Goal: Task Accomplishment & Management: Complete application form

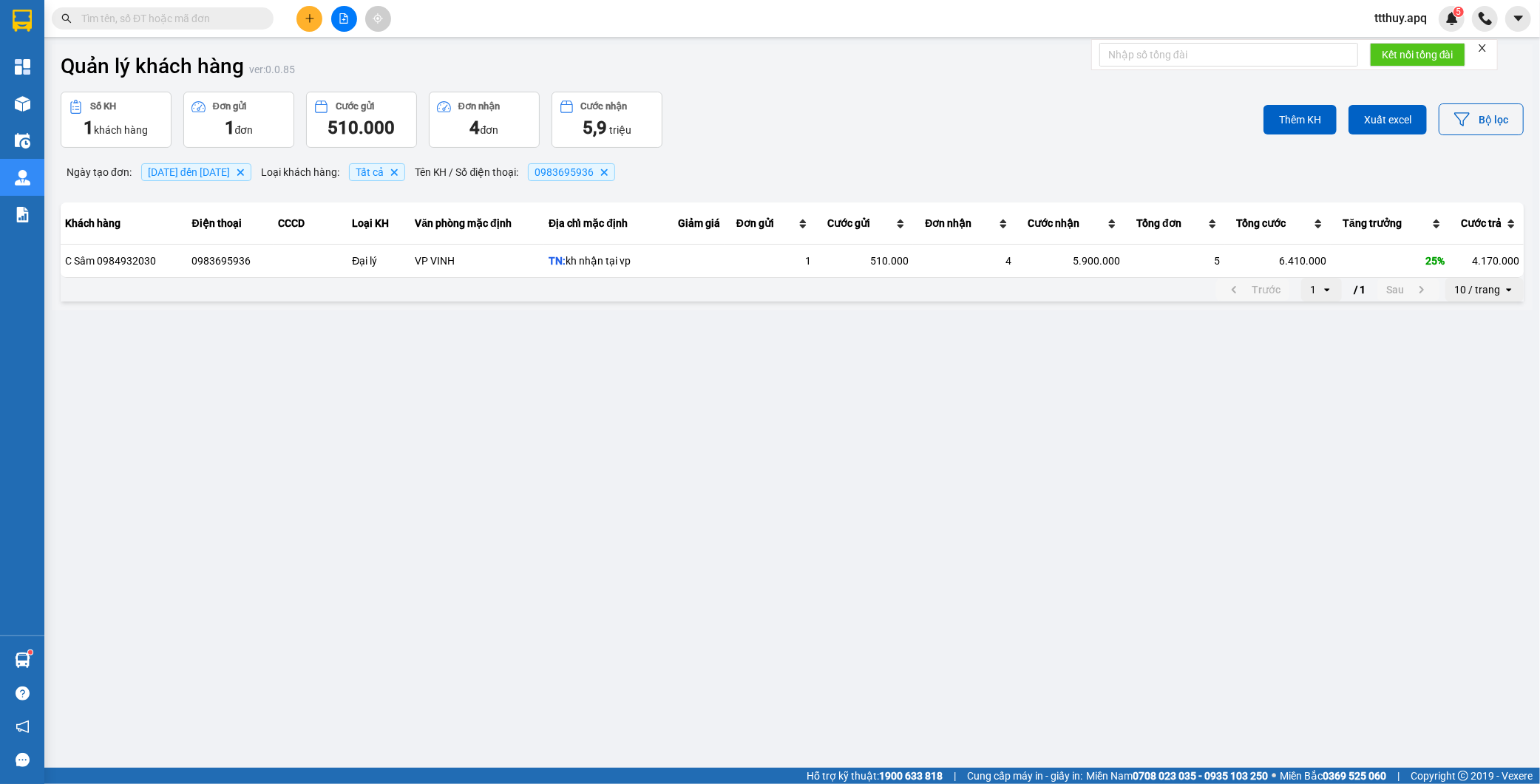
click at [236, 15] on input "text" at bounding box center [169, 19] width 174 height 16
click at [221, 25] on input "text" at bounding box center [169, 19] width 174 height 16
click at [216, 22] on input "text" at bounding box center [169, 19] width 174 height 16
click at [241, 15] on input "text" at bounding box center [169, 19] width 174 height 16
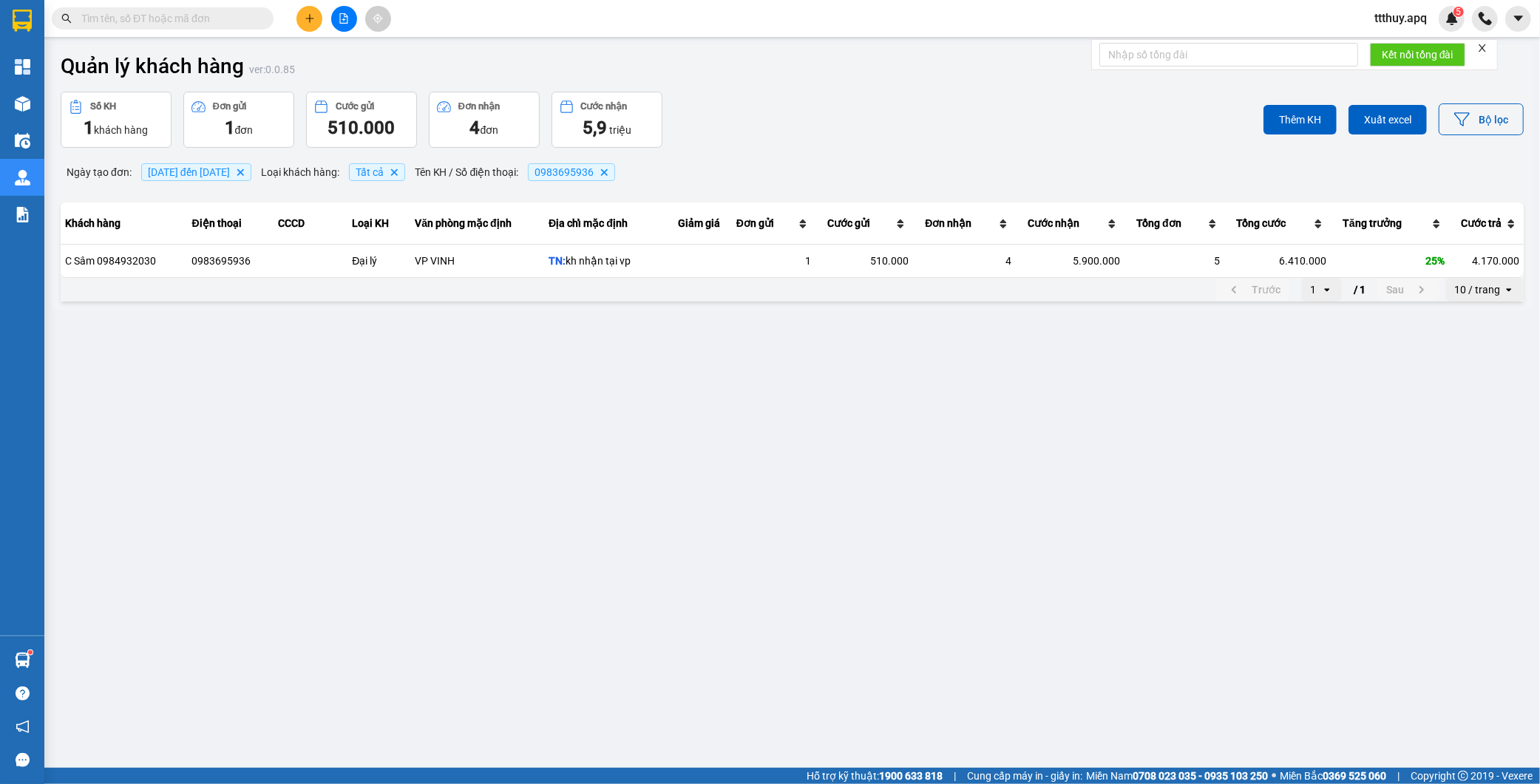
click at [241, 15] on input "text" at bounding box center [169, 19] width 174 height 16
click at [194, 21] on input "text" at bounding box center [169, 19] width 174 height 16
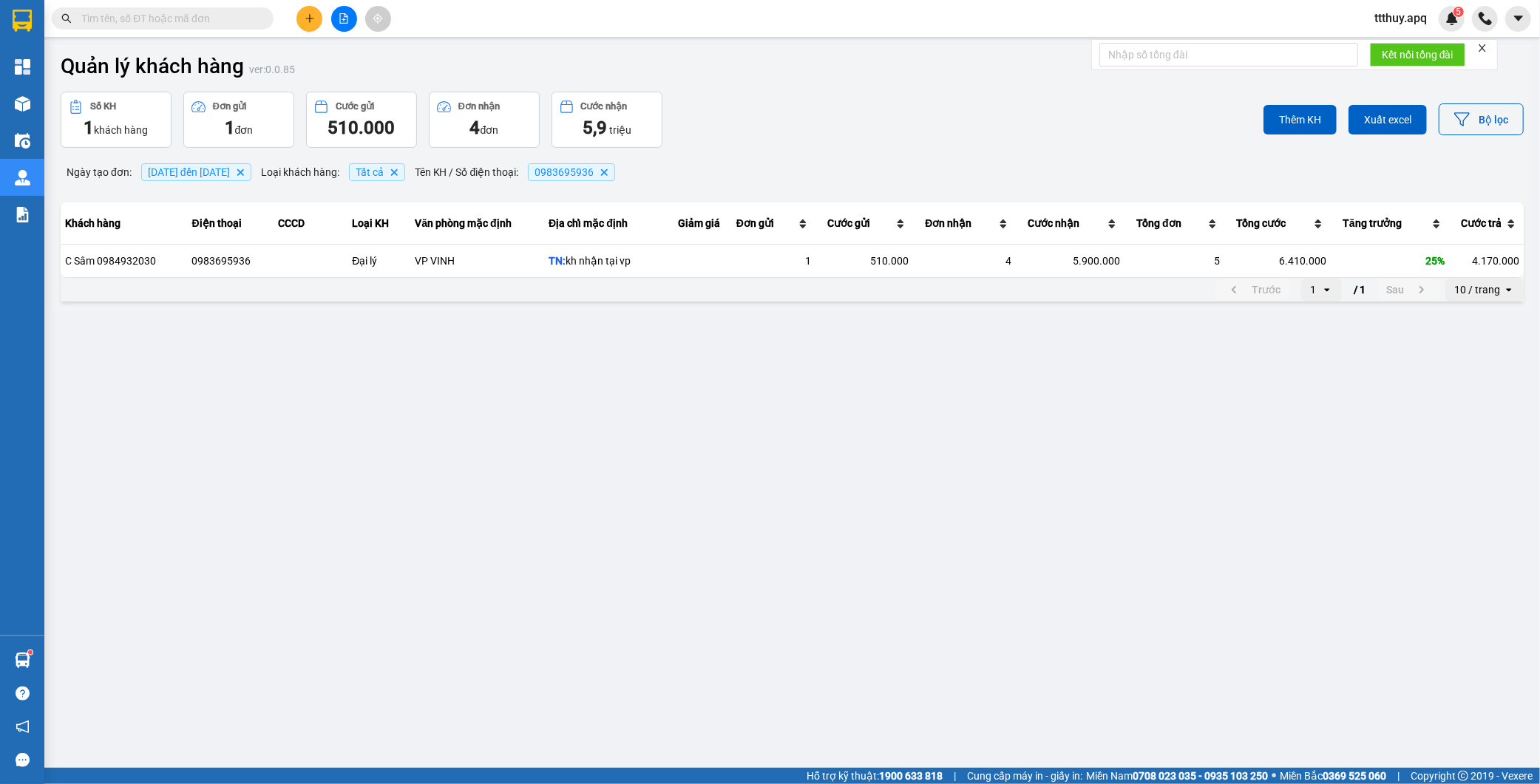
click at [194, 21] on input "text" at bounding box center [169, 19] width 174 height 16
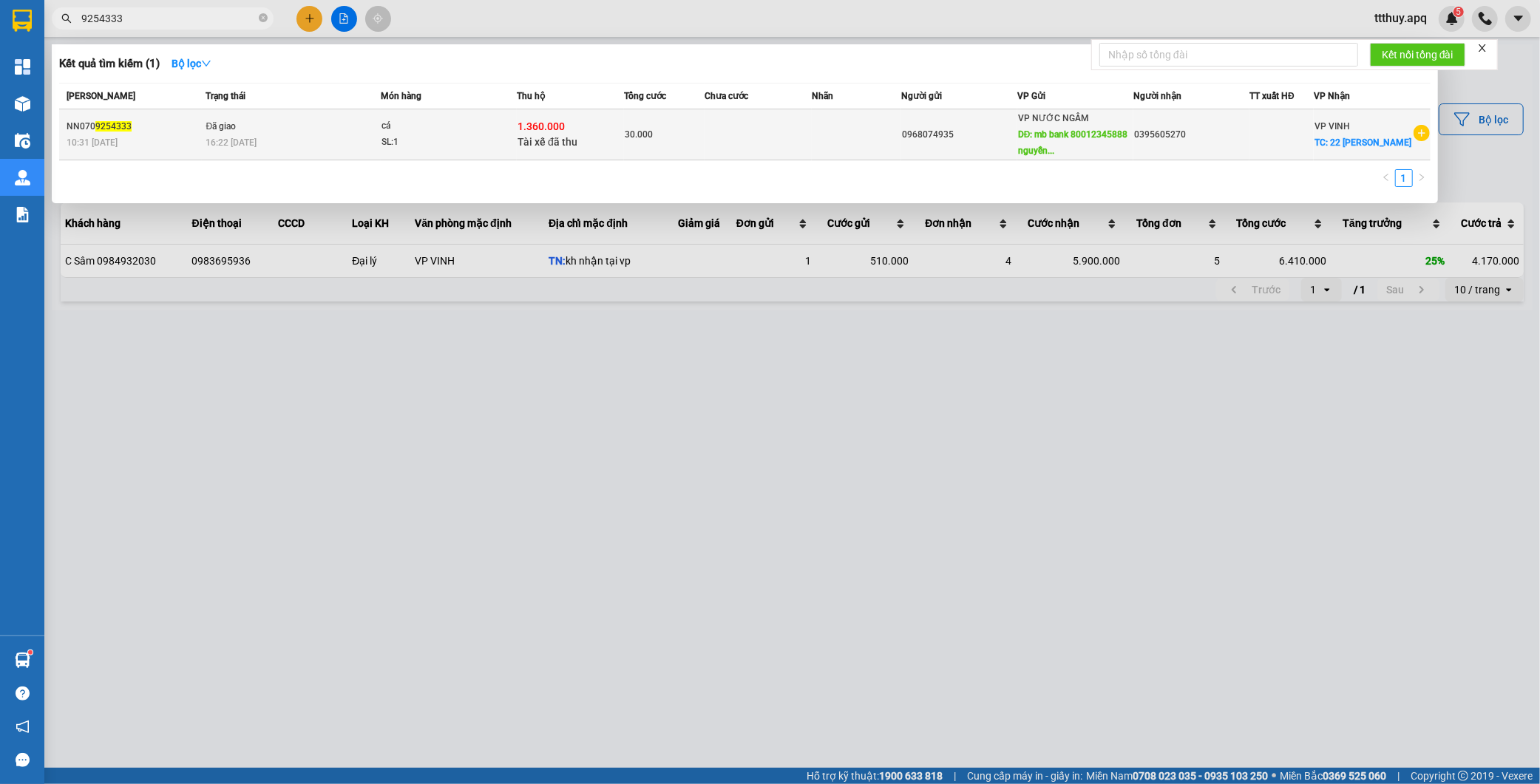
type input "9254333"
click at [672, 135] on div "30.000" at bounding box center [664, 135] width 79 height 16
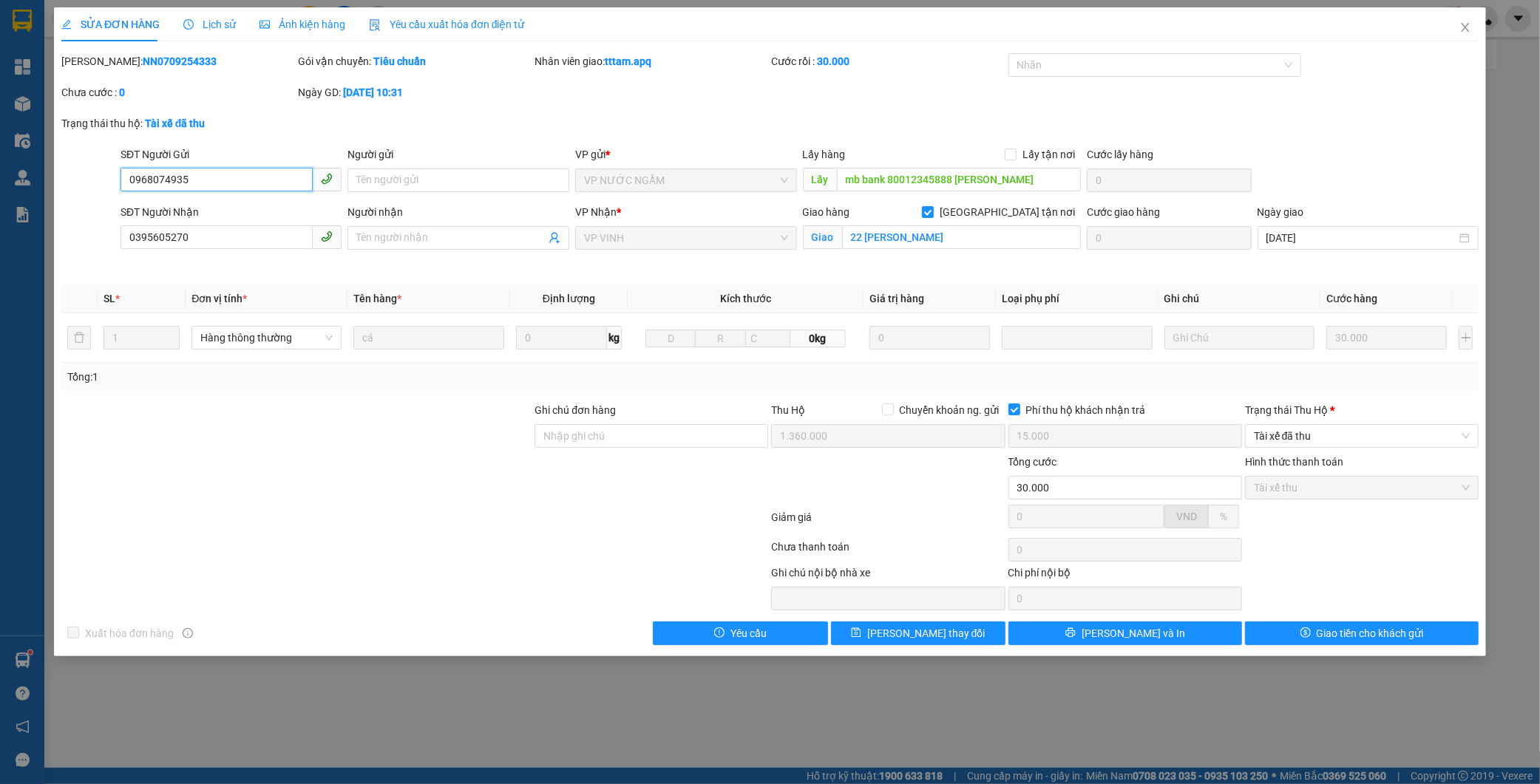
type input "0968074935"
type input "mb bank 80012345888 [PERSON_NAME]"
type input "0395605270"
checkbox input "true"
type input "22 [PERSON_NAME]"
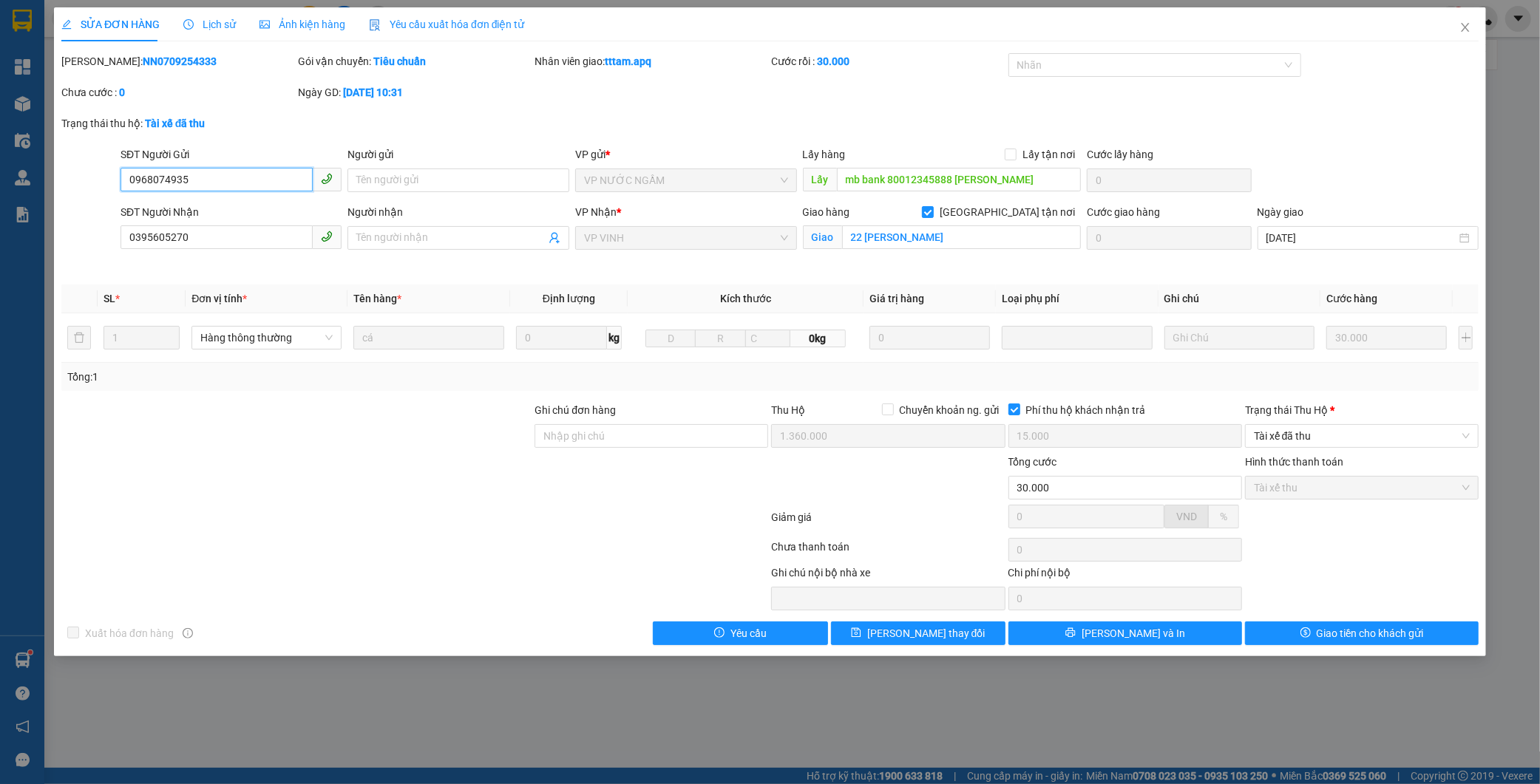
type input "1.360.000"
type input "15.000"
type input "30.000"
click at [1207, 626] on button "[PERSON_NAME] và In" at bounding box center [1125, 633] width 234 height 24
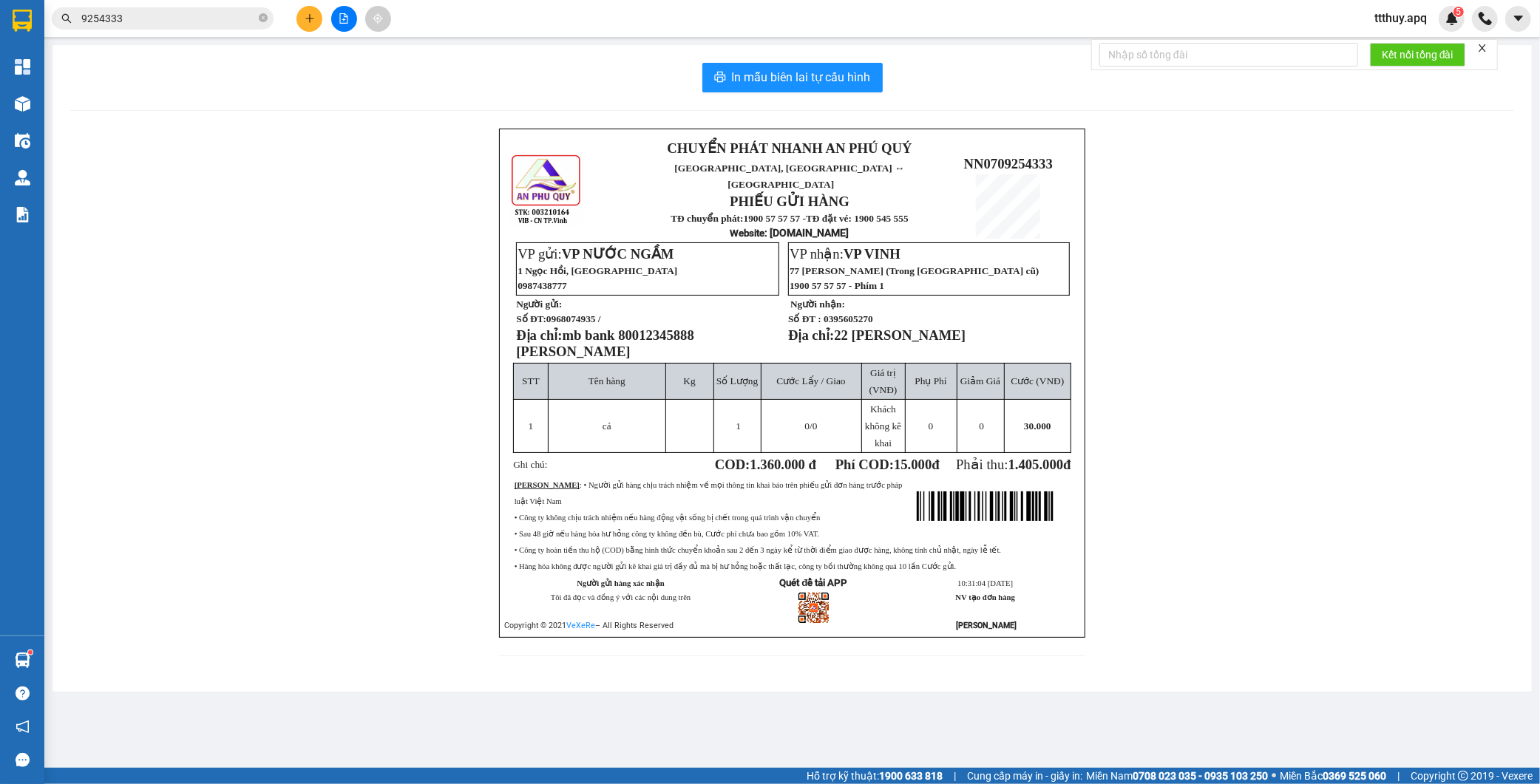
click at [677, 330] on span "mb bank 80012345888 [PERSON_NAME]" at bounding box center [605, 343] width 178 height 32
click at [578, 313] on span "0968074935 /" at bounding box center [574, 318] width 54 height 11
copy span "0968074935"
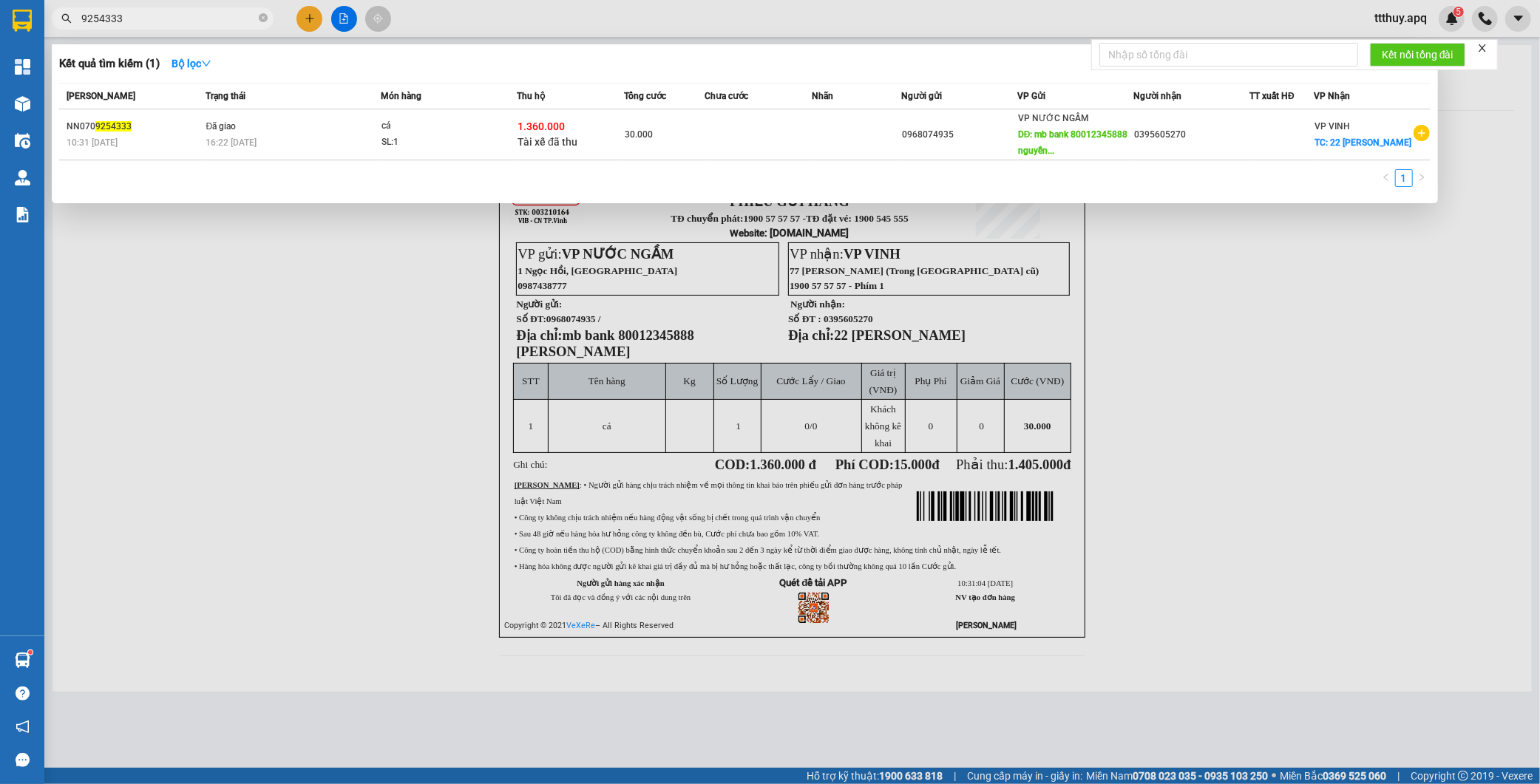
click at [150, 18] on input "9254333" at bounding box center [169, 19] width 174 height 16
click at [149, 17] on input "9254333" at bounding box center [169, 19] width 174 height 16
paste input "0968074935"
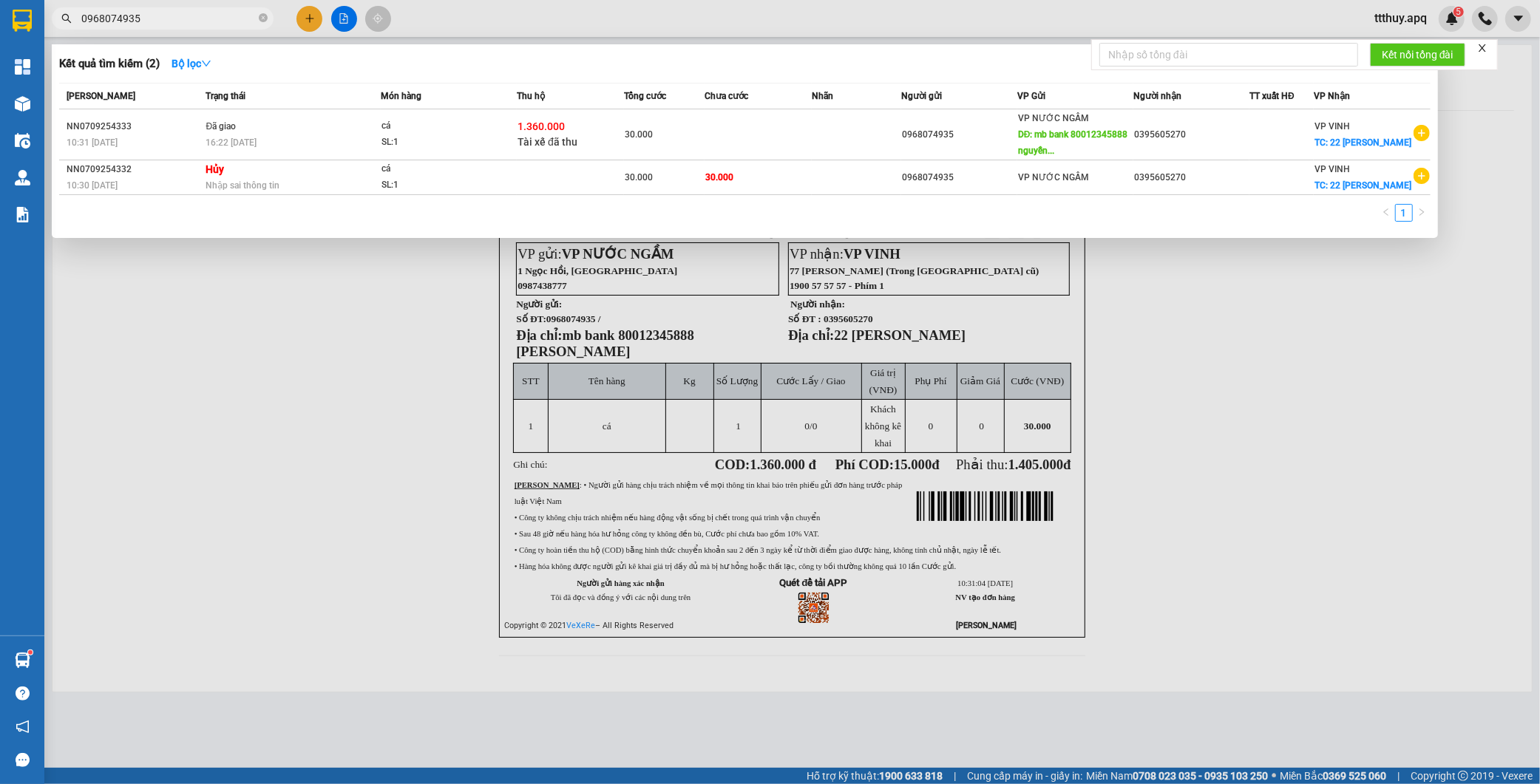
click at [347, 351] on div at bounding box center [770, 392] width 1540 height 784
click at [173, 15] on input "0968074935" at bounding box center [169, 19] width 174 height 16
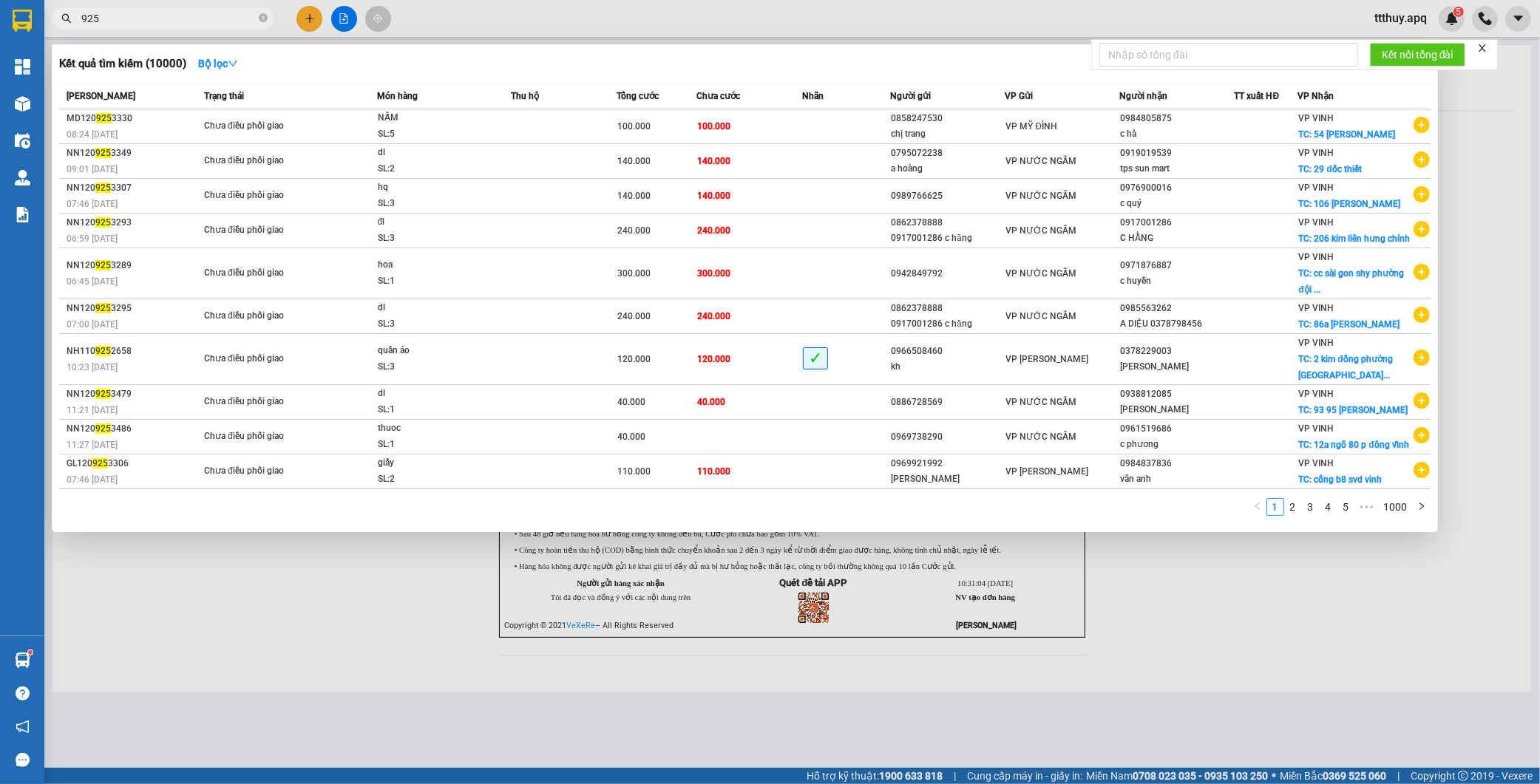
type input "925"
click at [307, 633] on div at bounding box center [770, 392] width 1540 height 784
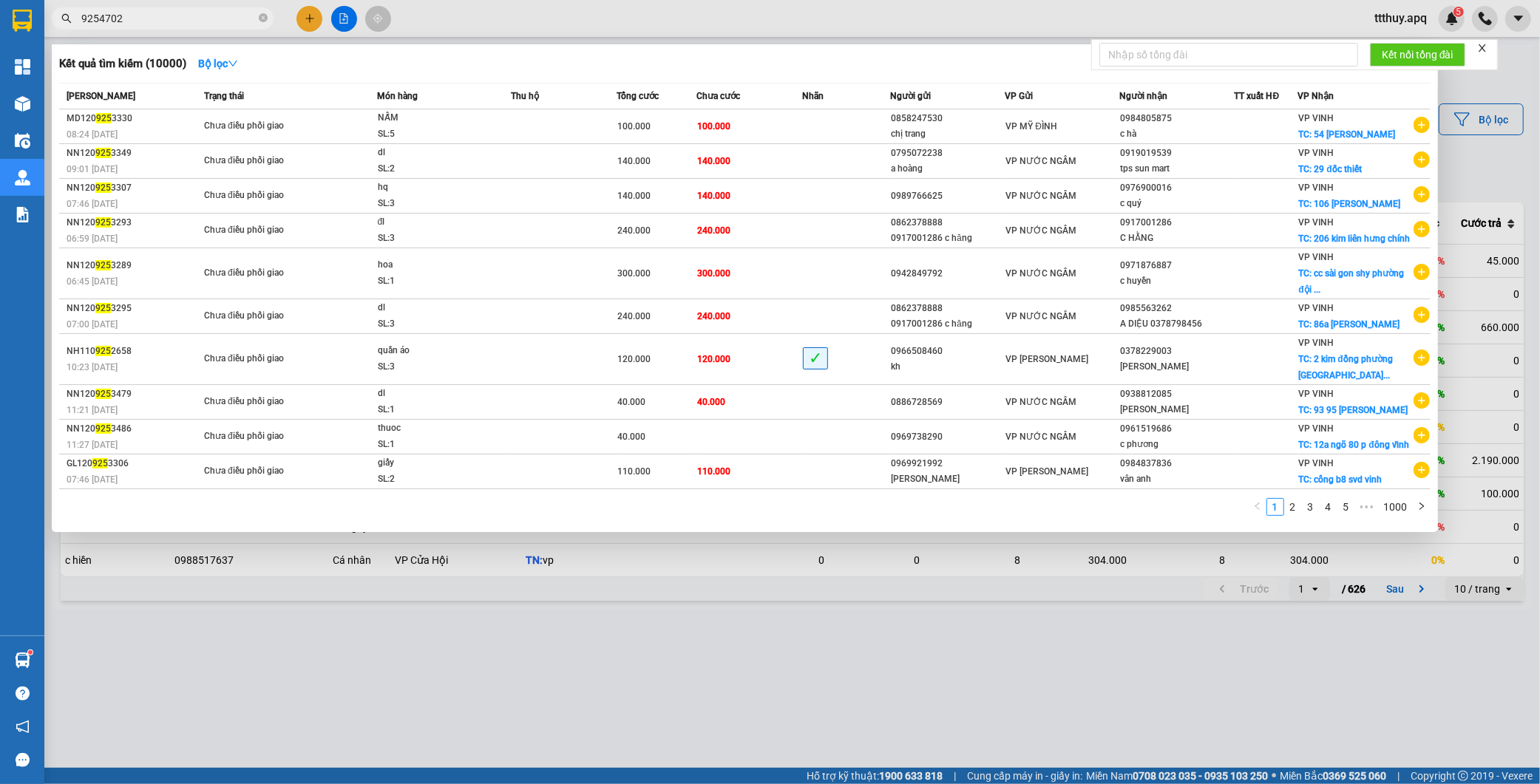
type input "9254702"
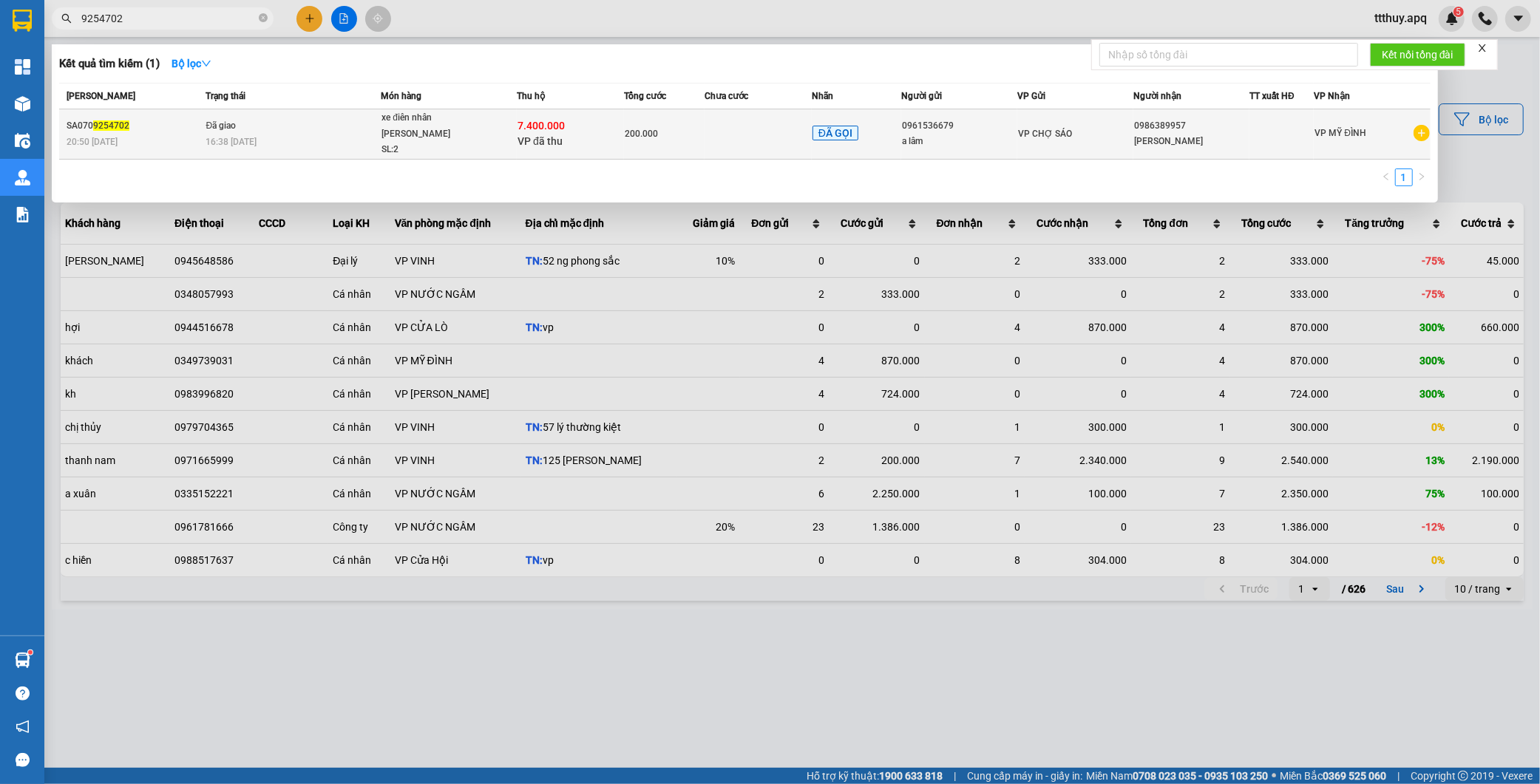
click at [484, 141] on div "SL: 2" at bounding box center [436, 150] width 111 height 16
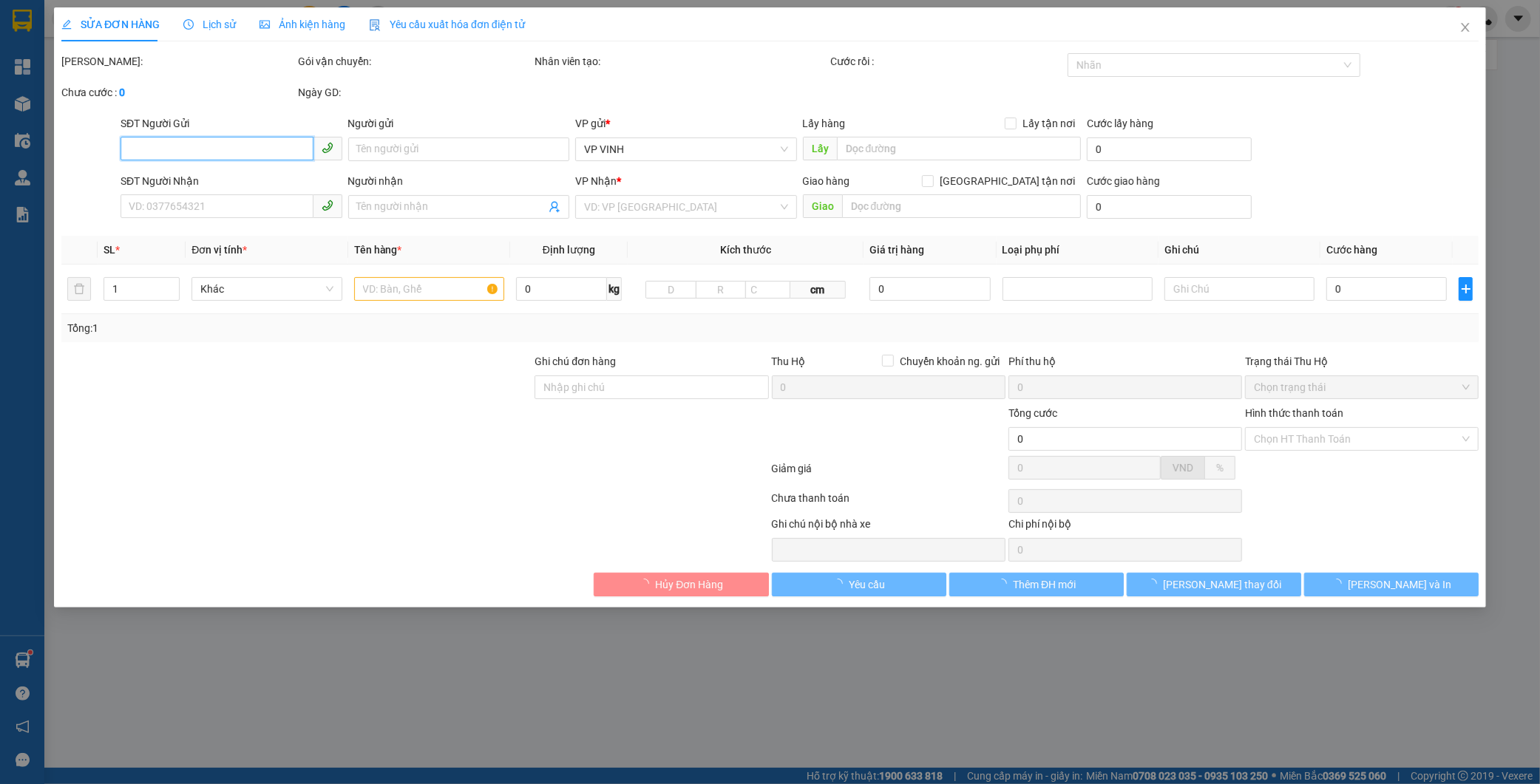
type input "0961536679"
type input "a lâm"
type input "0986389957"
type input "[PERSON_NAME]"
type input "phí thu hô ngươi nhân trả"
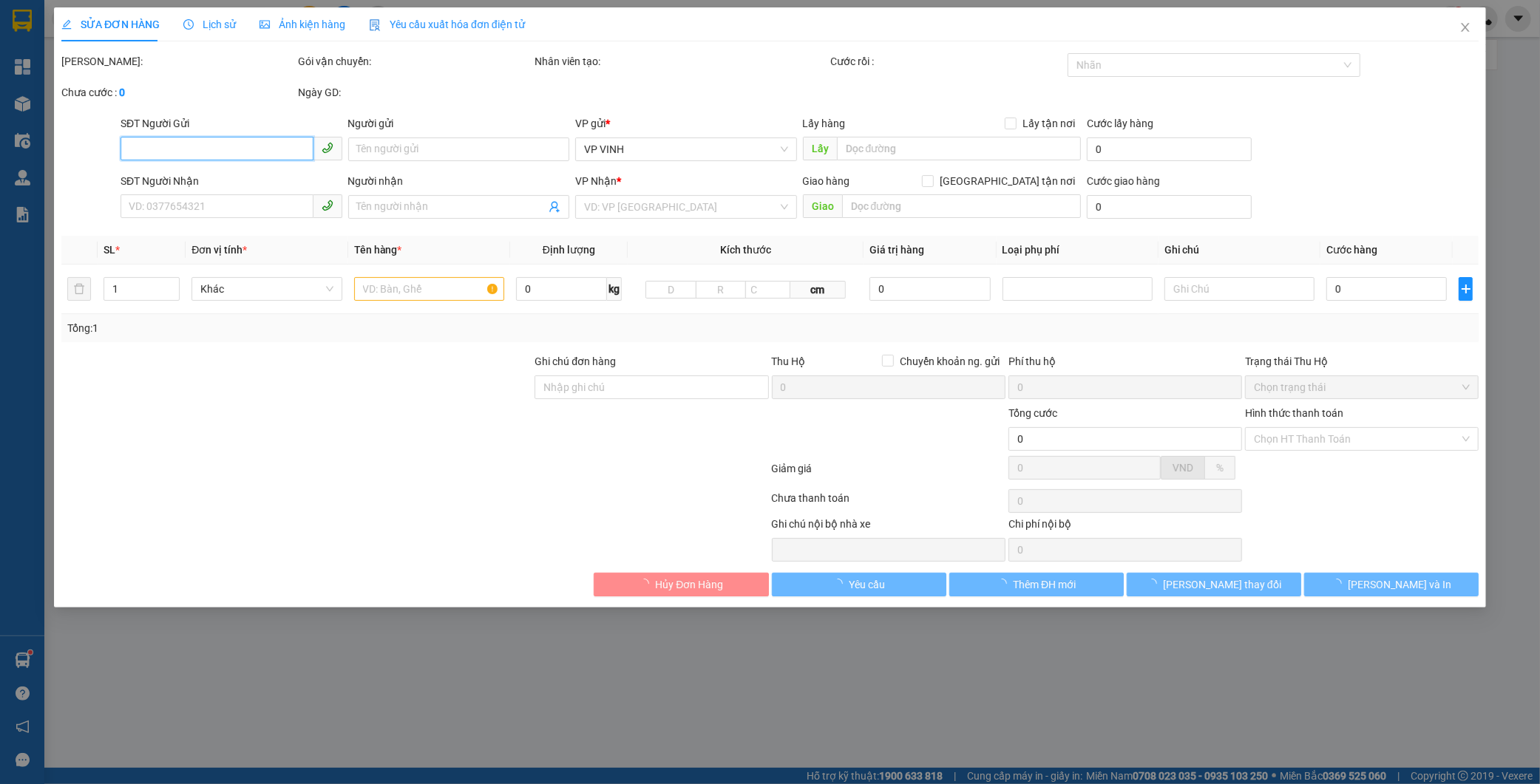
type input "7.400.000"
type input "45.000"
type input "200.000"
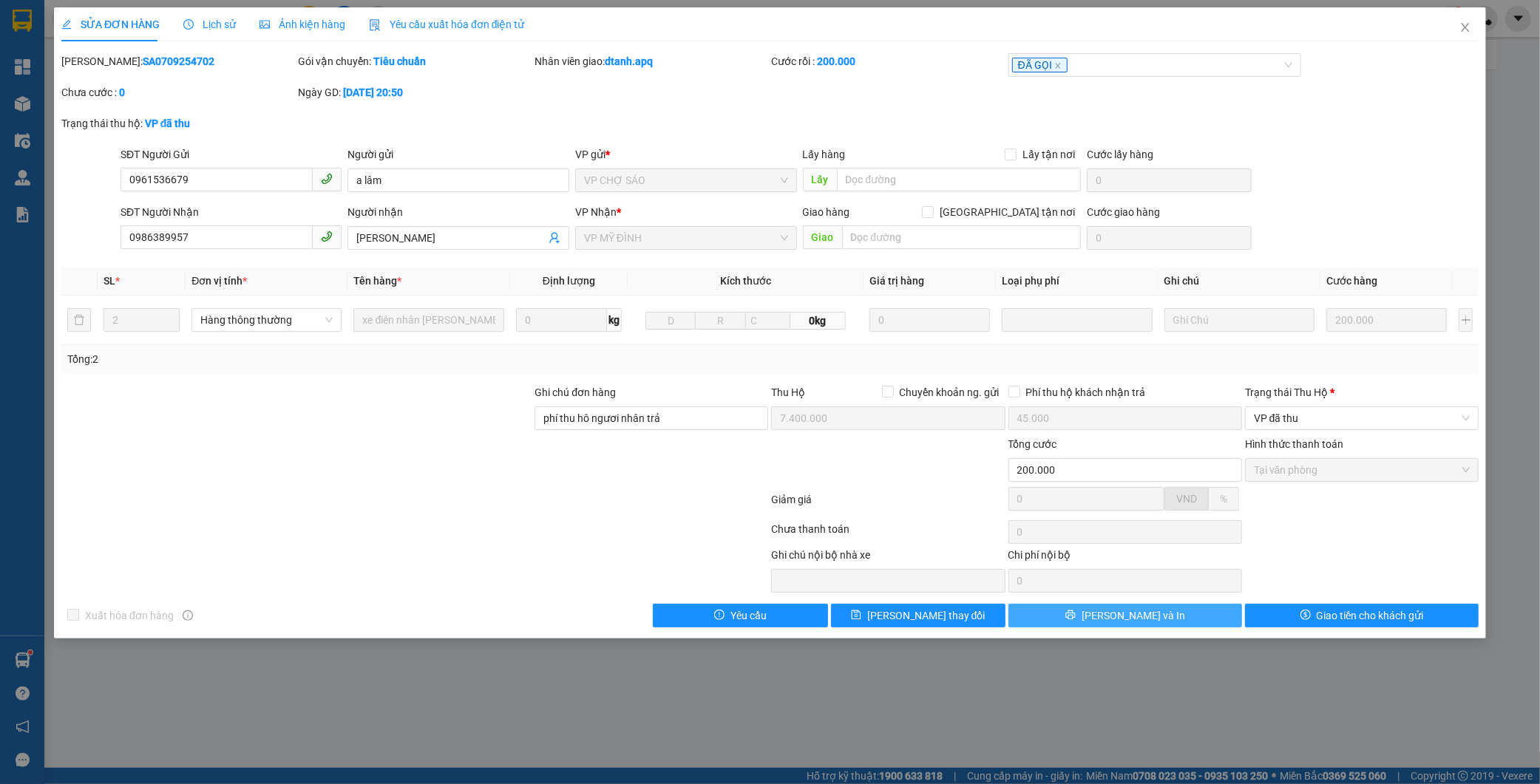
click at [1207, 629] on div "SỬA ĐƠN HÀNG Lịch sử Ảnh kiện hàng Yêu cầu xuất hóa đơn điện tử Total Paid Fee …" at bounding box center [770, 322] width 1431 height 631
click at [1199, 619] on button "[PERSON_NAME] và In" at bounding box center [1125, 615] width 234 height 24
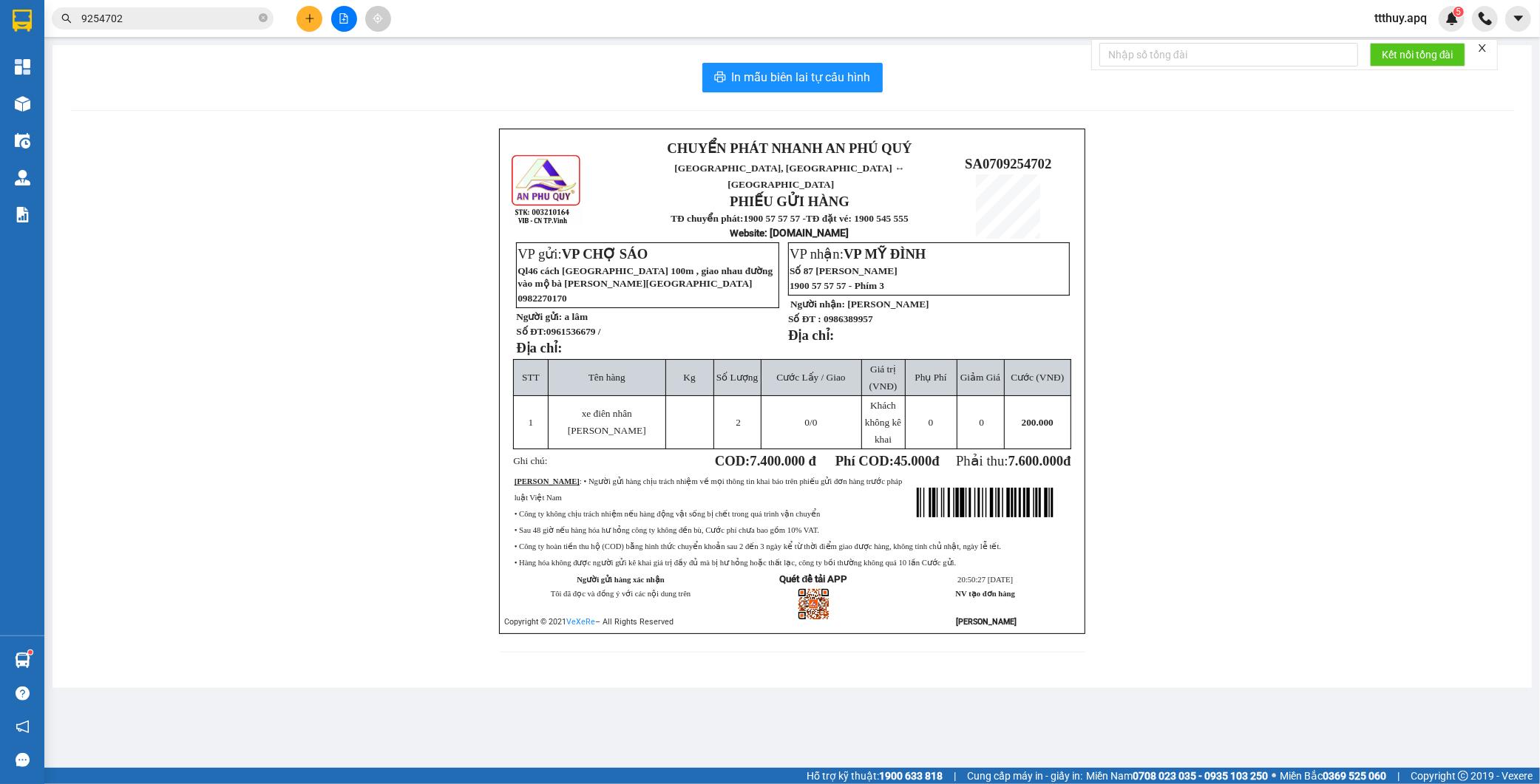
click at [574, 326] on span "0961536679 /" at bounding box center [574, 331] width 54 height 11
copy span "0961536679"
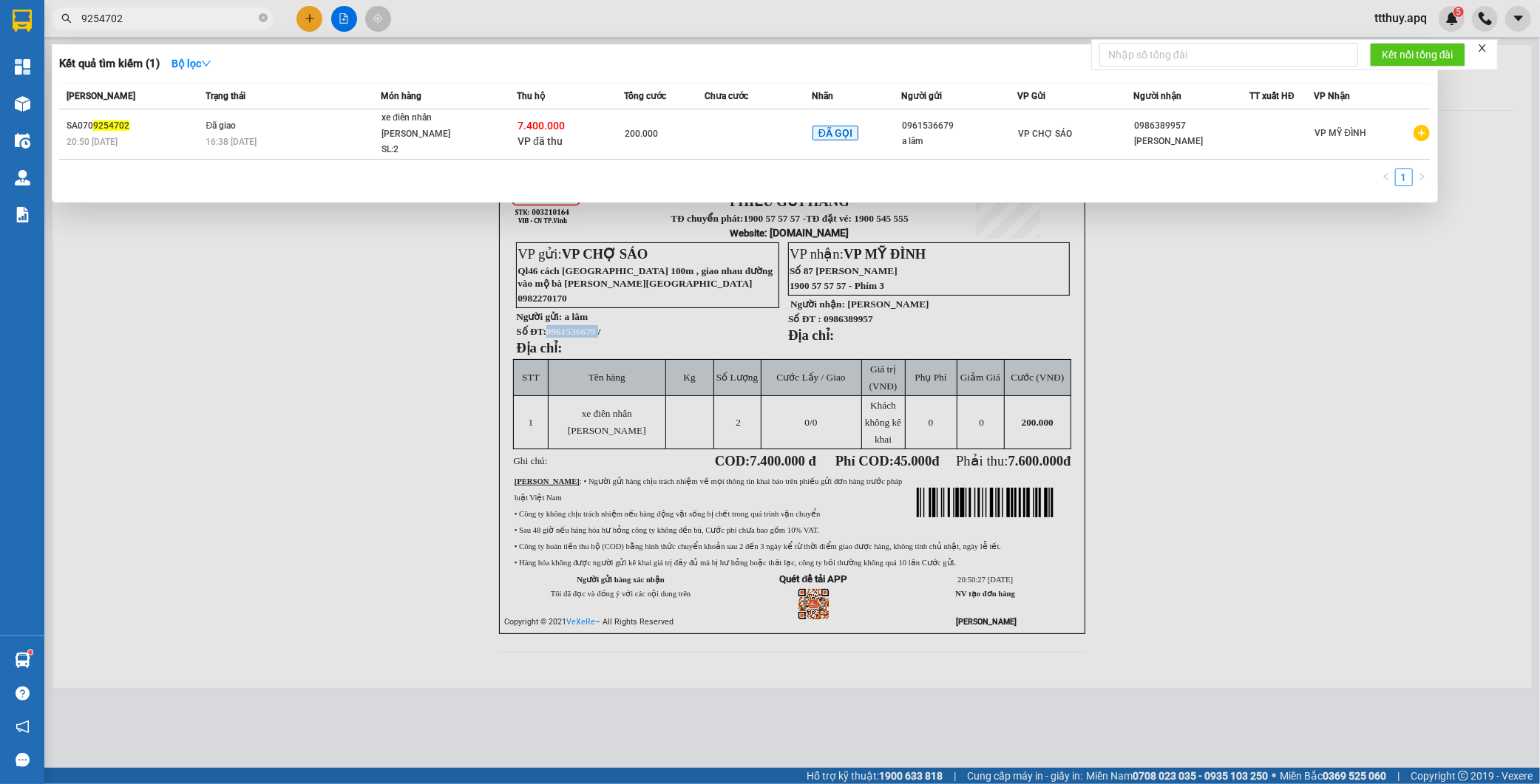
click at [142, 18] on input "9254702" at bounding box center [169, 19] width 174 height 16
paste input "0961536679"
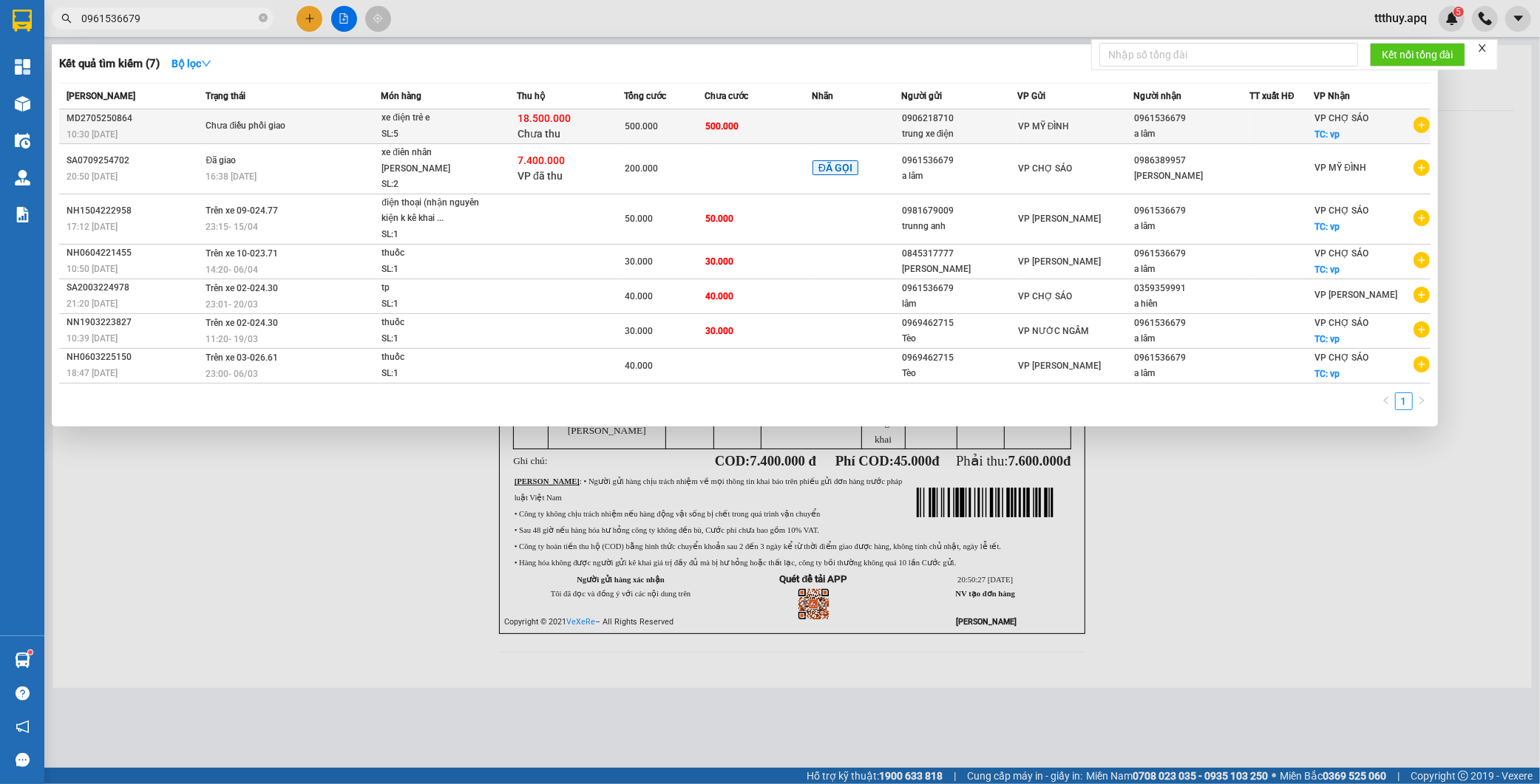
type input "0961536679"
click at [576, 124] on div "18.500.000 Chưa thu" at bounding box center [570, 127] width 105 height 31
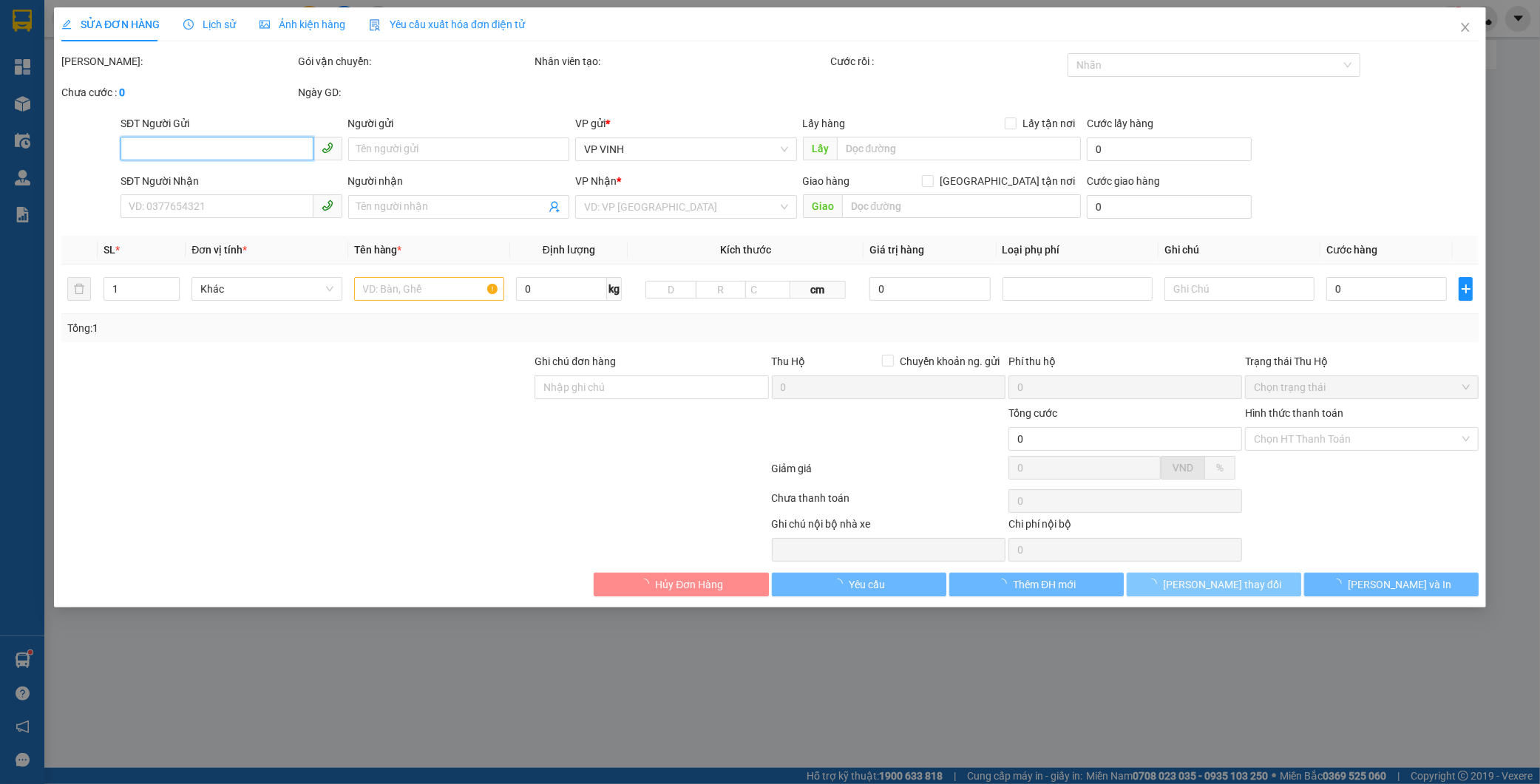
type input "0906218710"
type input "trung xe điện"
type input "0961536679"
type input "a lâm"
checkbox input "true"
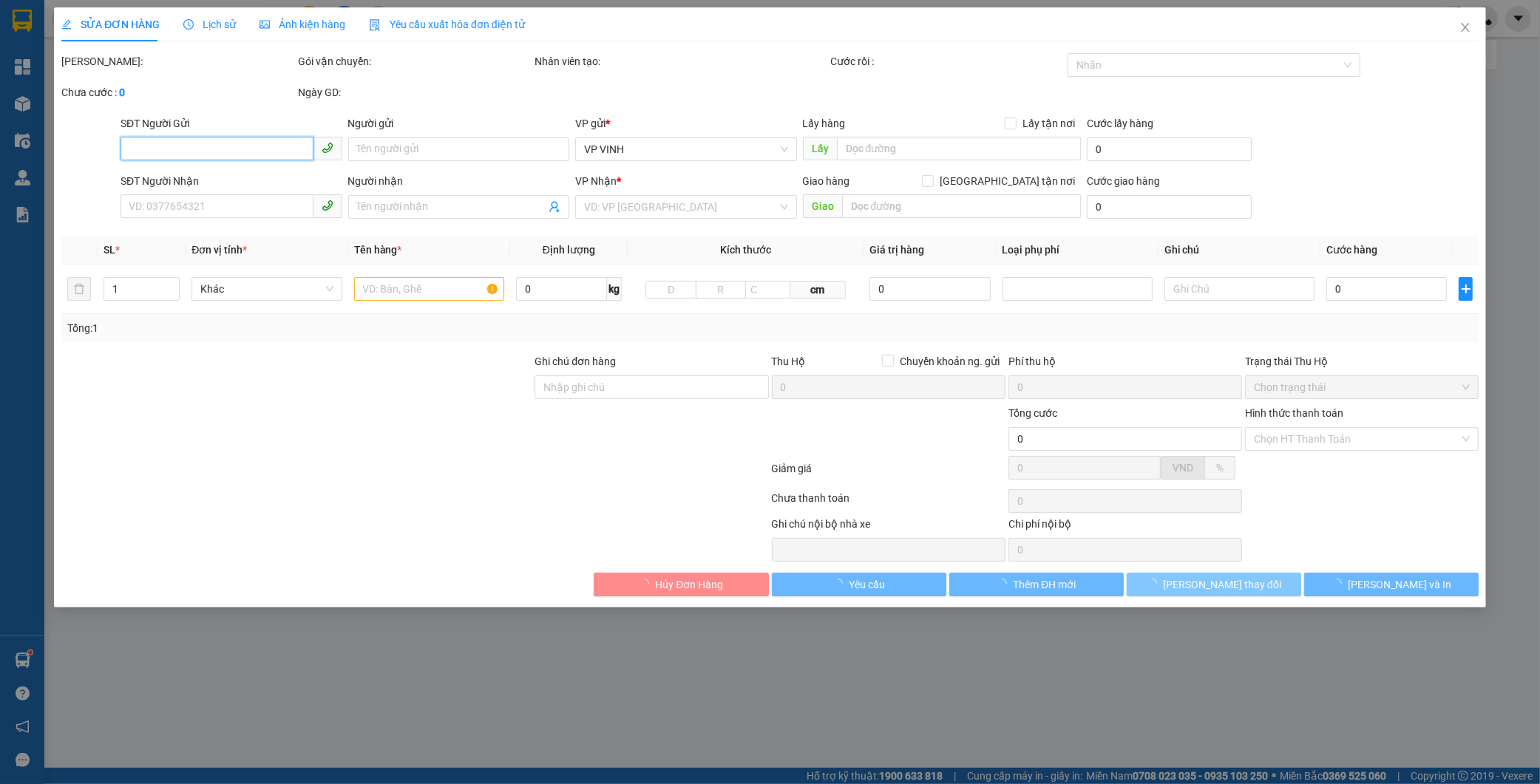
type input "vp"
type input "500.000"
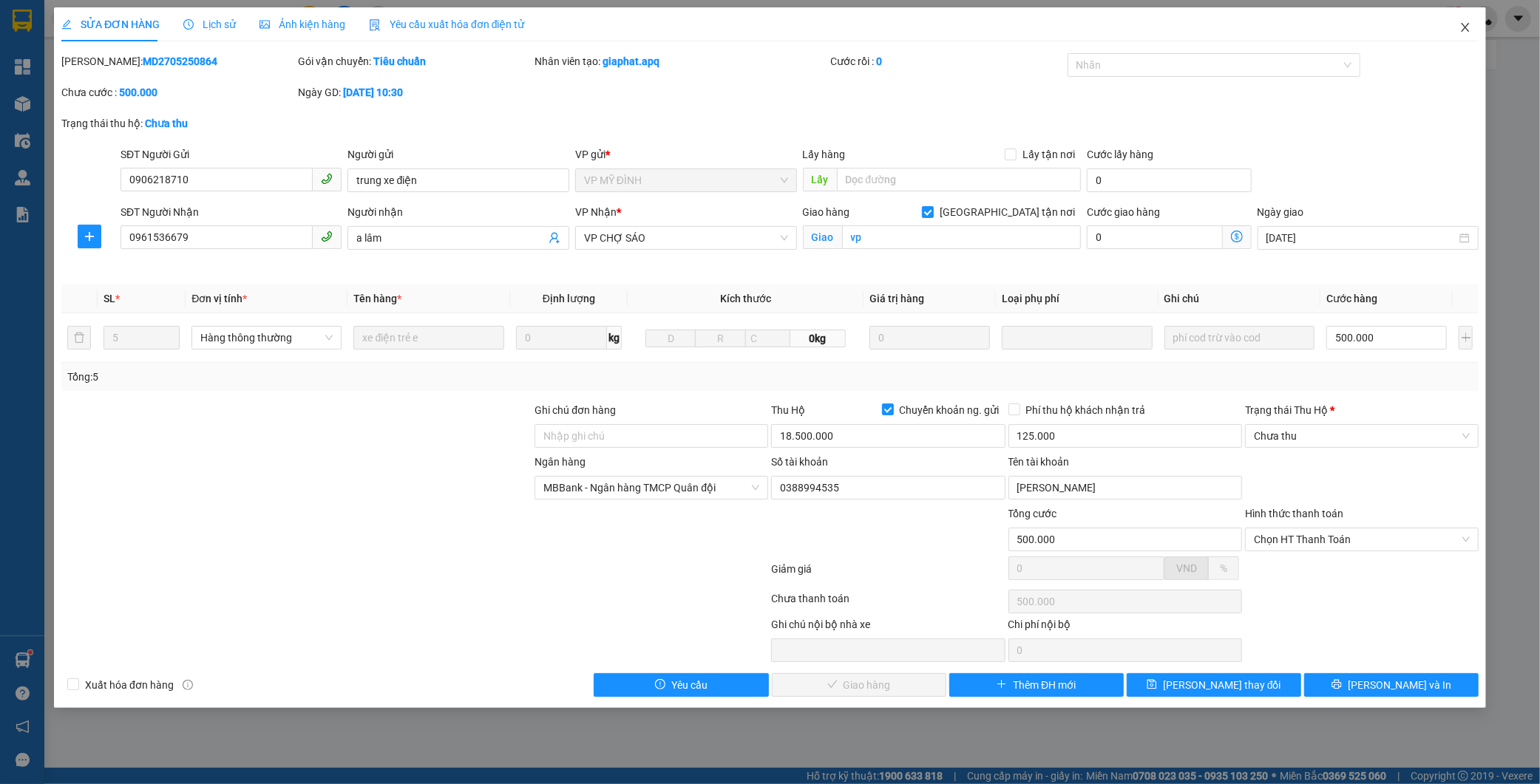
click at [1466, 30] on icon "close" at bounding box center [1464, 27] width 8 height 9
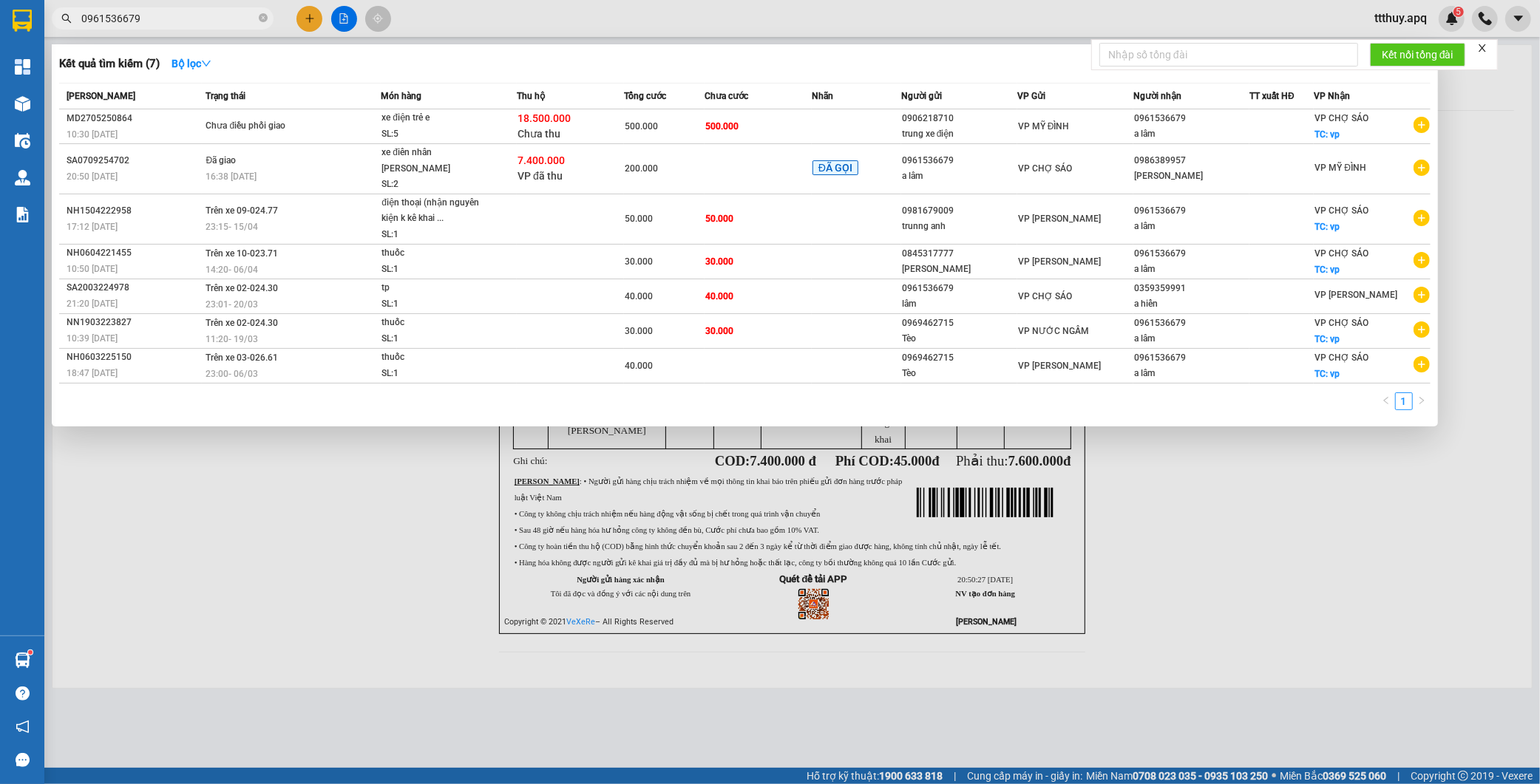
click at [180, 9] on span "0961536679" at bounding box center [162, 18] width 221 height 22
click at [437, 620] on div at bounding box center [770, 392] width 1540 height 784
click at [191, 15] on input "0961536679" at bounding box center [169, 19] width 174 height 16
click at [272, 508] on div at bounding box center [770, 392] width 1540 height 784
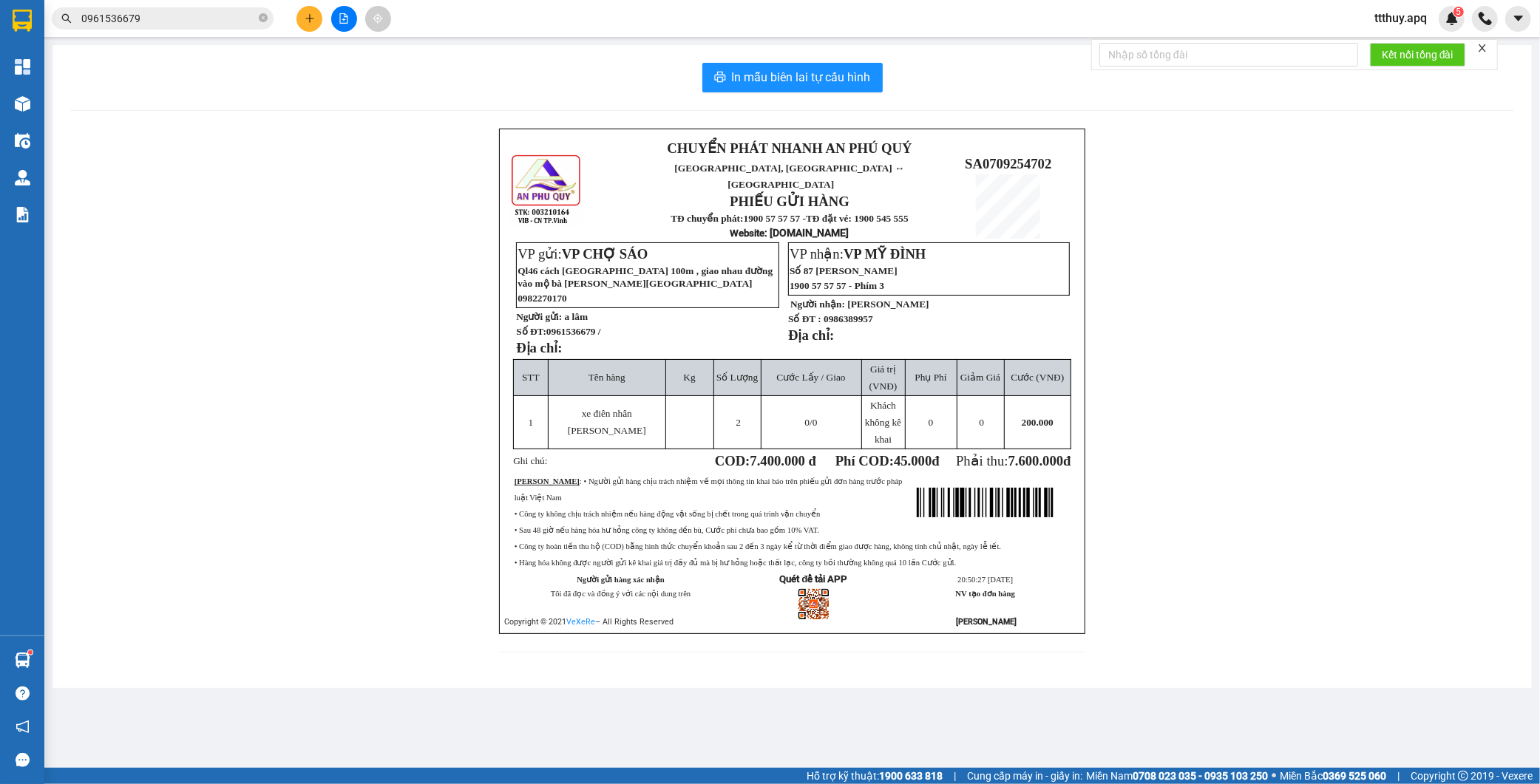
click at [575, 326] on span "0961536679 /" at bounding box center [574, 331] width 54 height 11
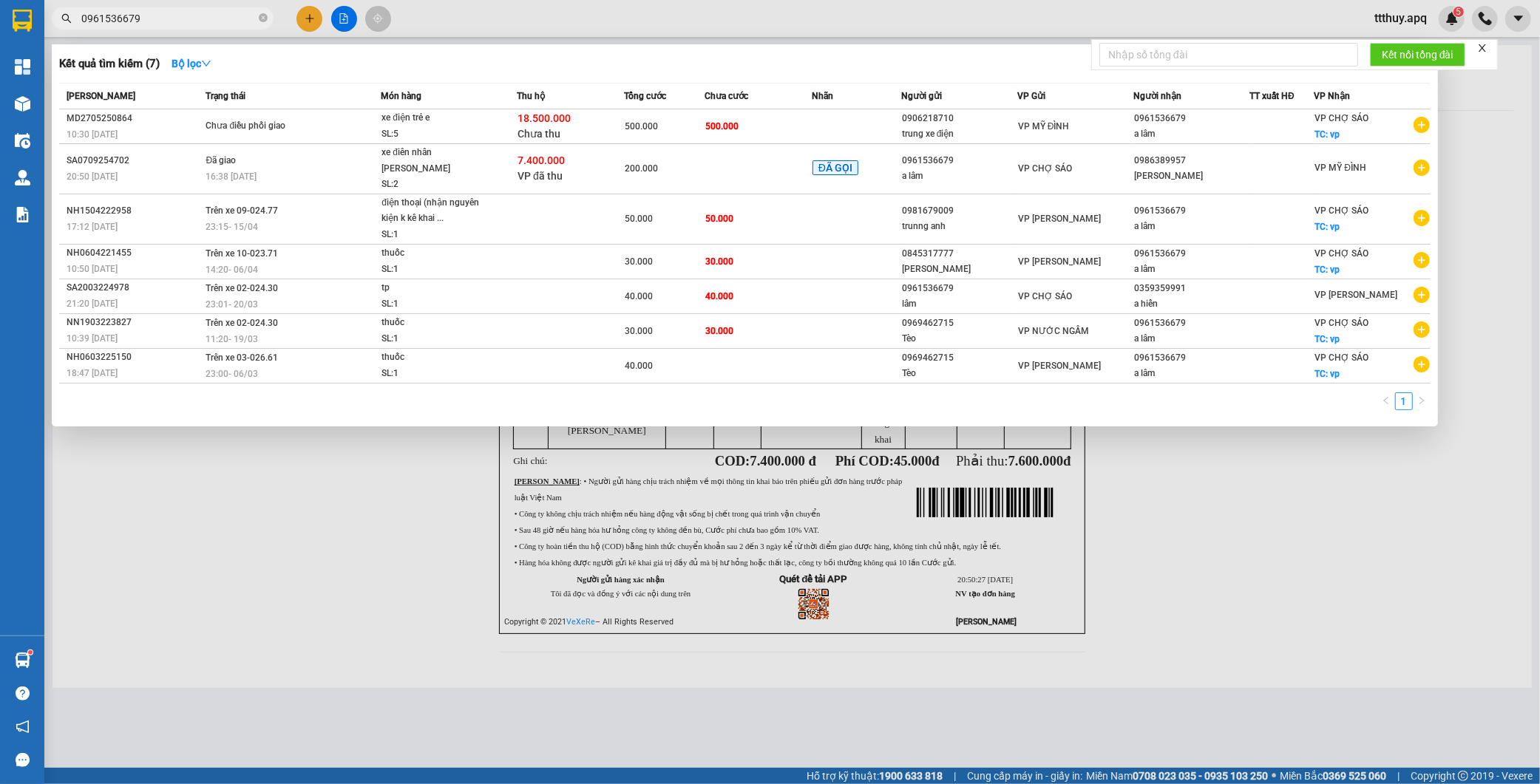
click at [151, 24] on input "0961536679" at bounding box center [169, 19] width 174 height 16
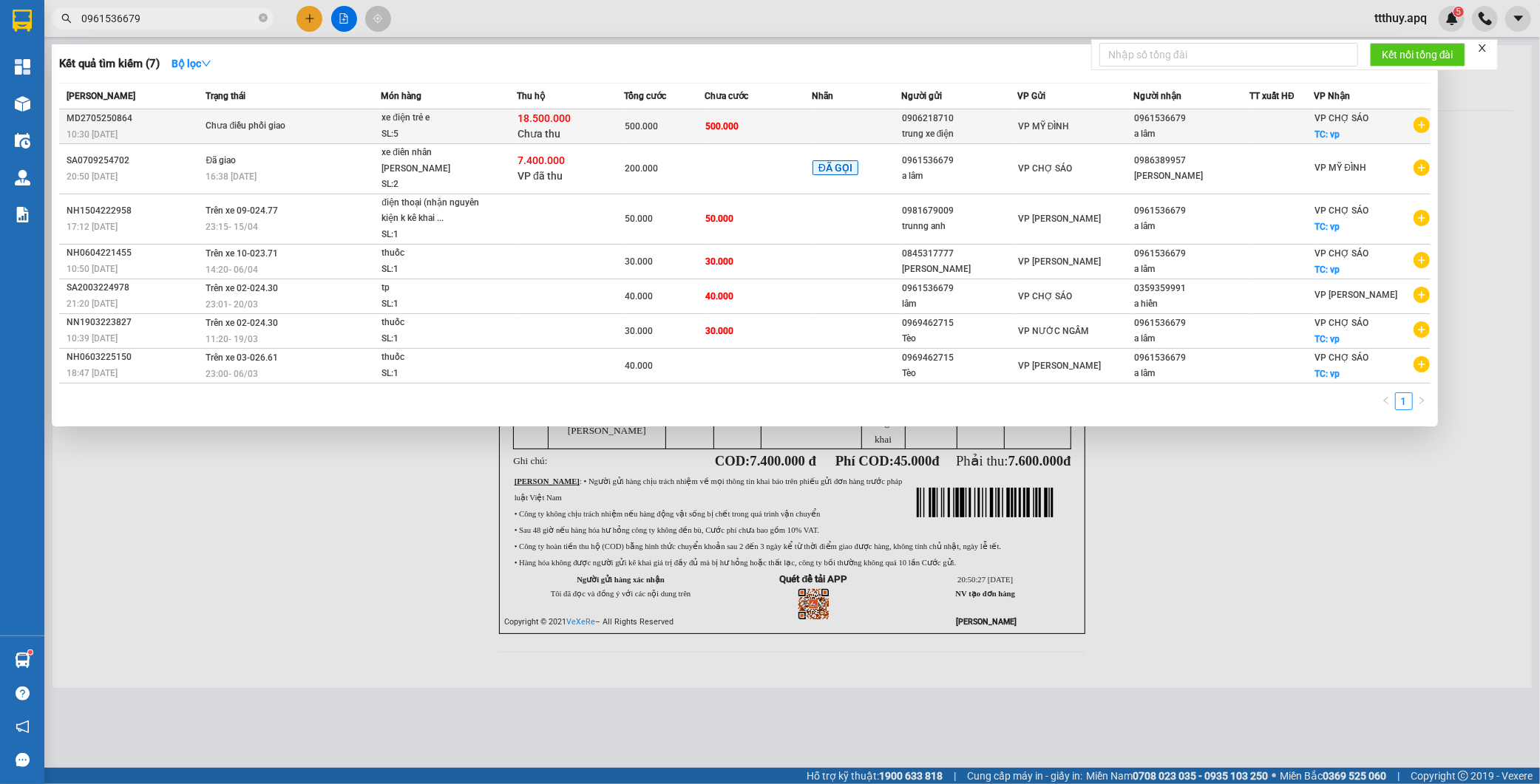
click at [507, 121] on span "xe điện trẻ e SL: 5" at bounding box center [448, 126] width 134 height 32
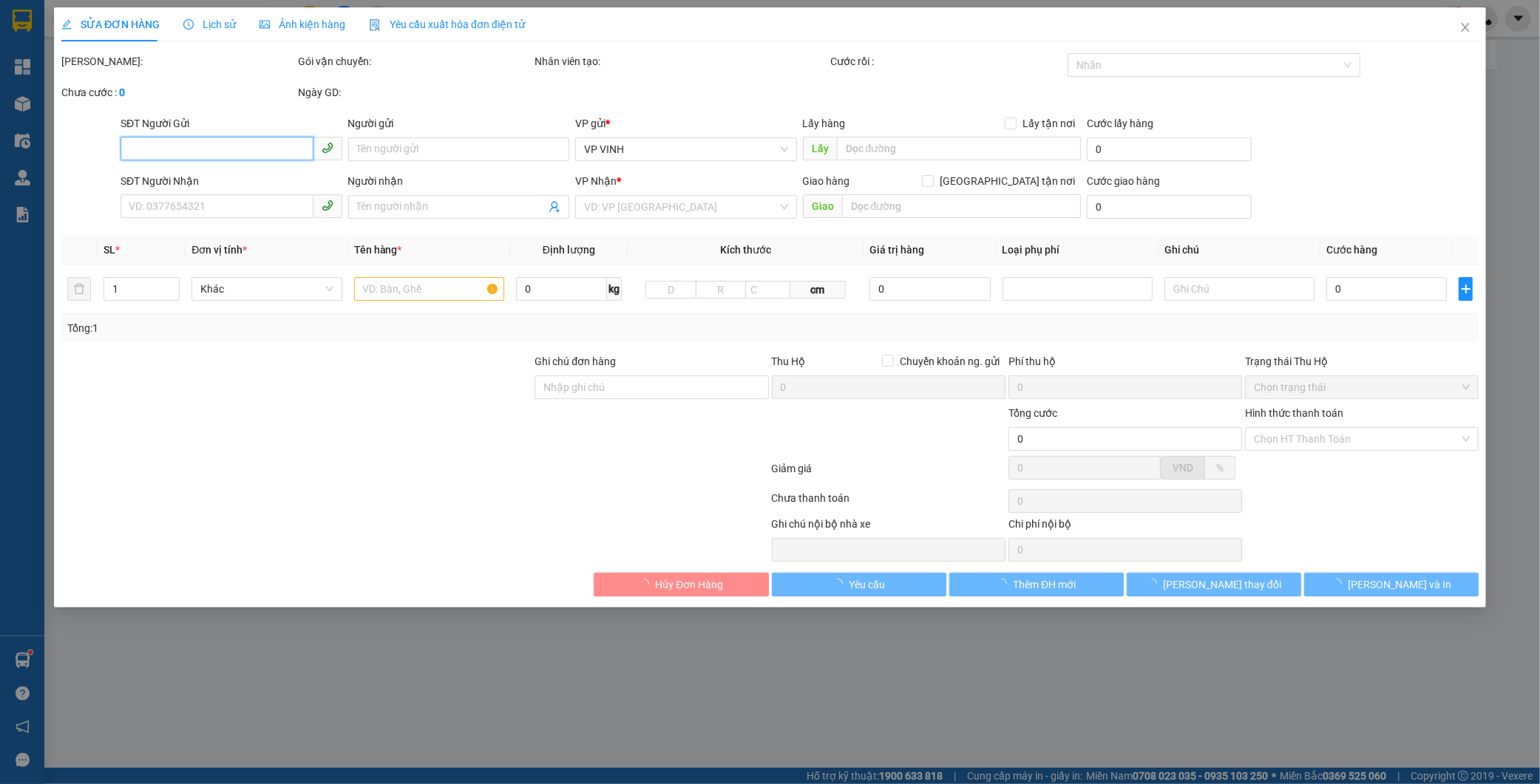
type input "0906218710"
type input "trung xe điện"
type input "0961536679"
type input "a lâm"
checkbox input "true"
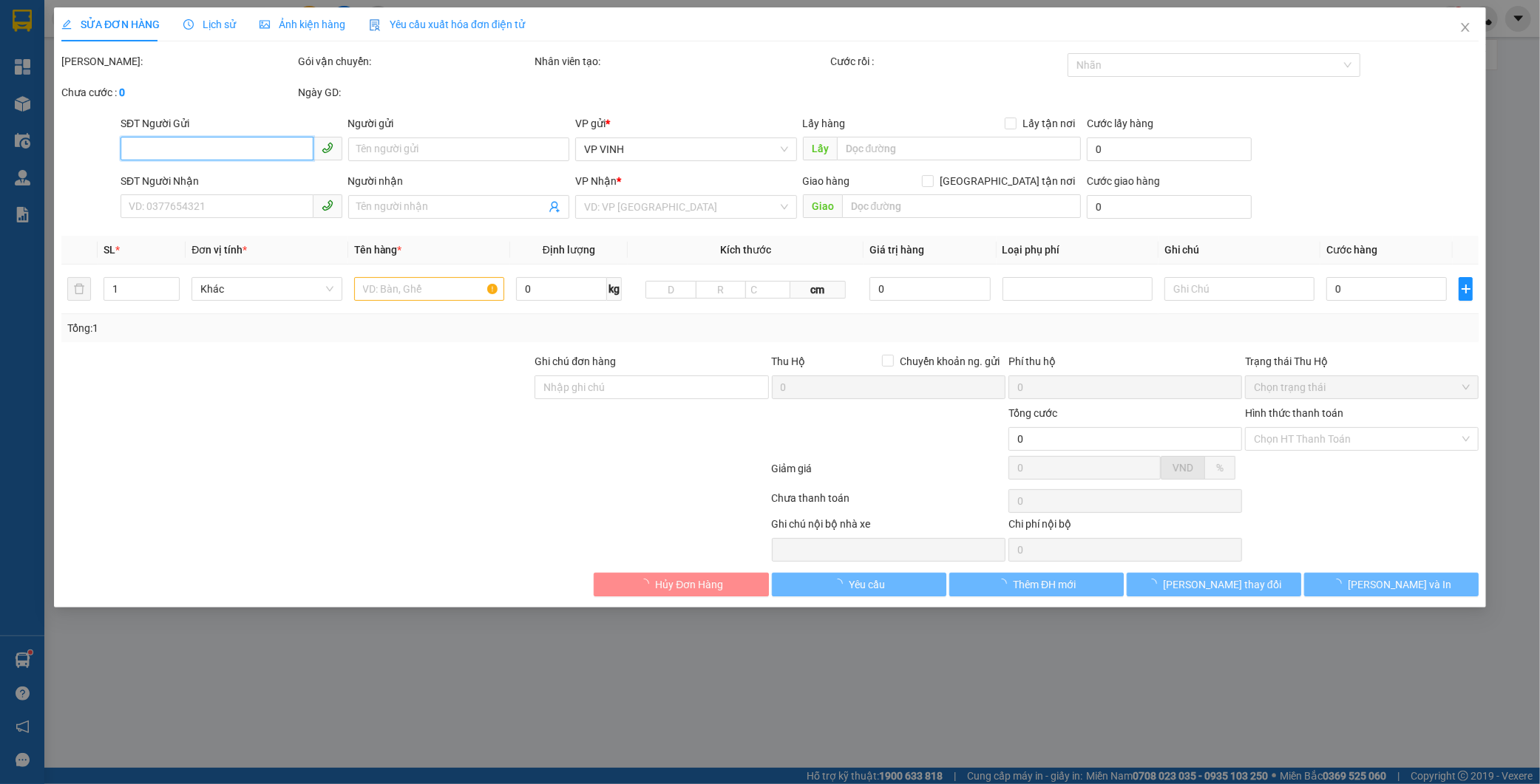
type input "vp"
type input "500.000"
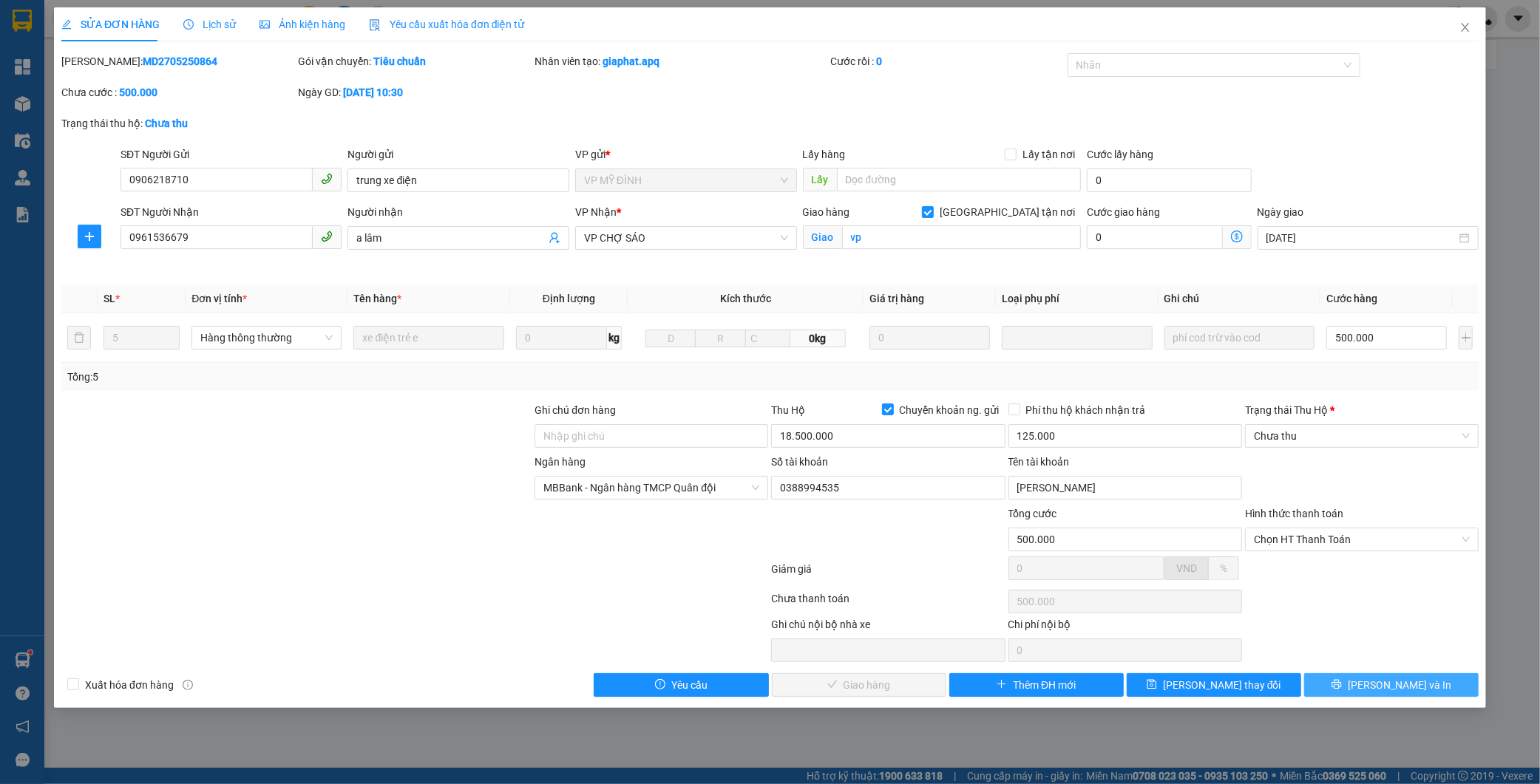
click at [1340, 692] on button "[PERSON_NAME] và In" at bounding box center [1391, 684] width 174 height 24
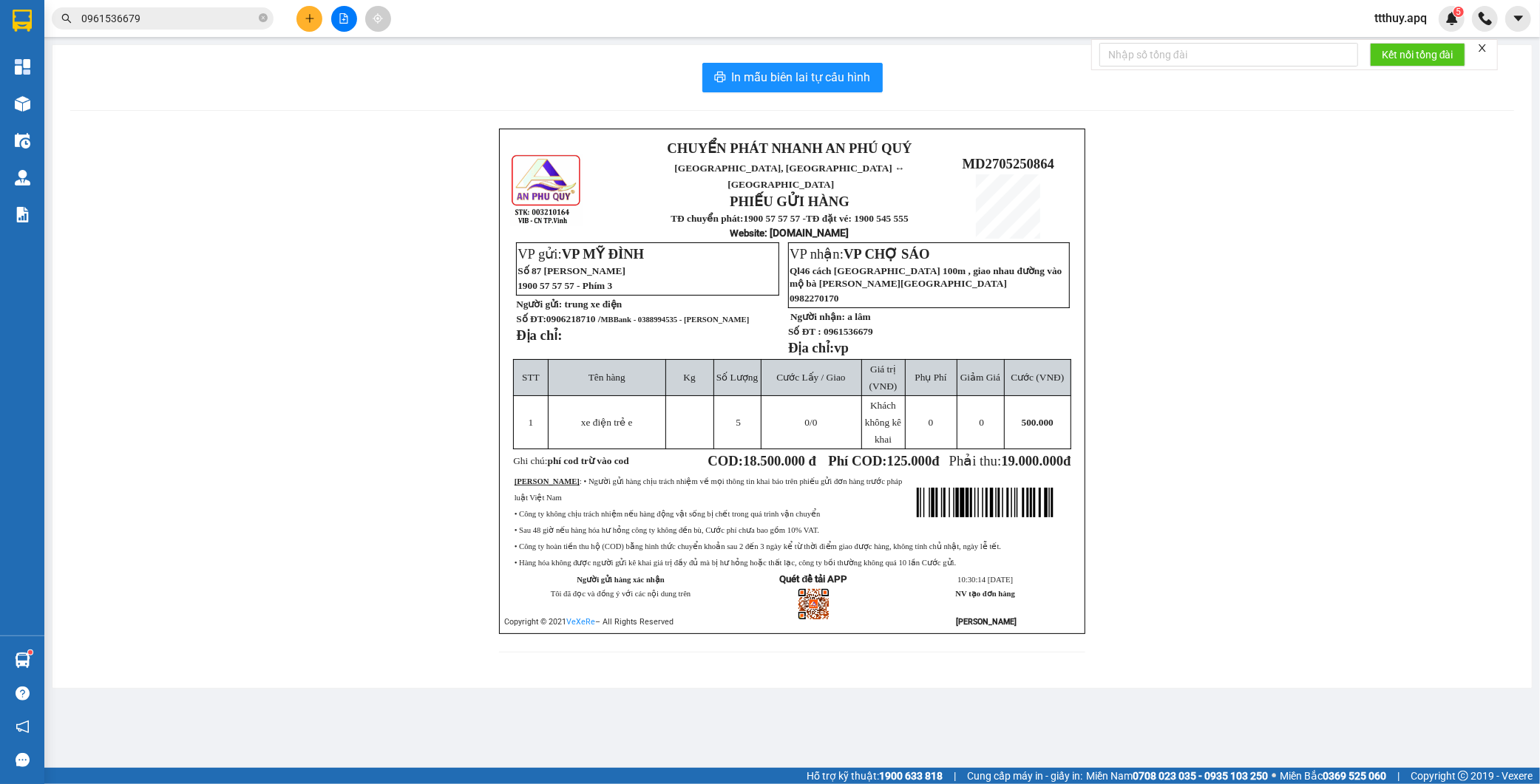
click at [202, 16] on input "0961536679" at bounding box center [169, 19] width 174 height 16
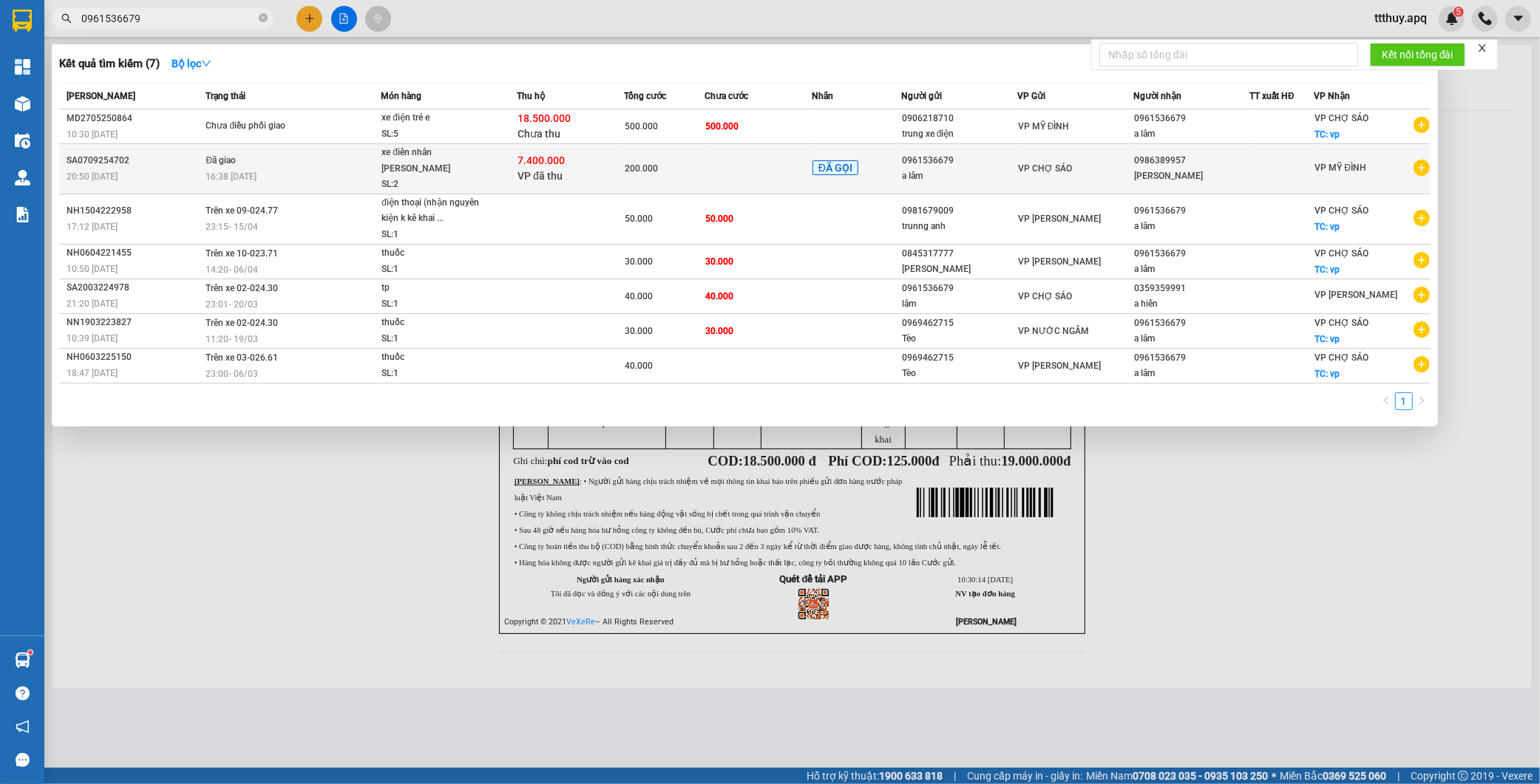
click at [390, 159] on div "xe điên nhân nguyên kiên" at bounding box center [436, 160] width 111 height 32
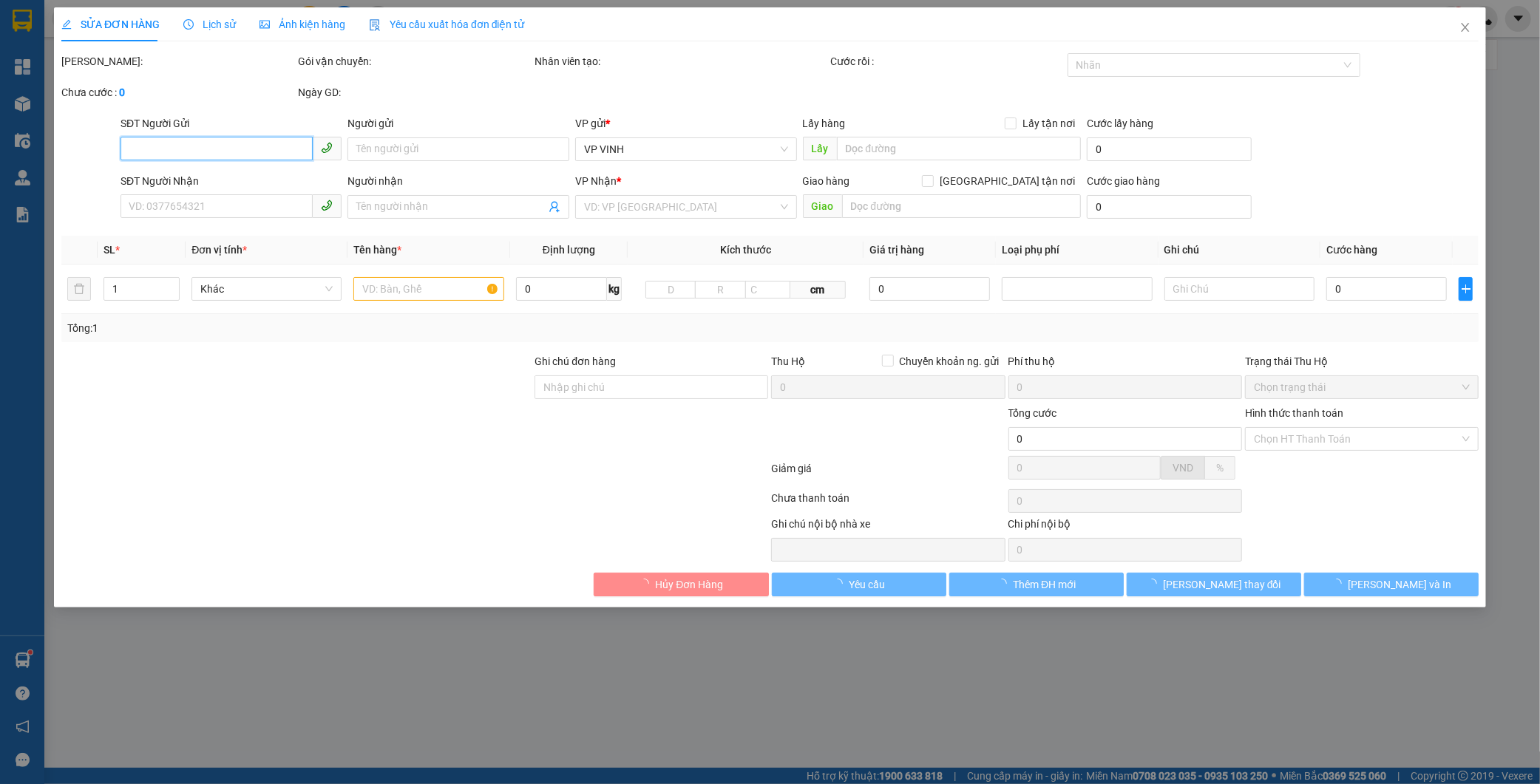
type input "0961536679"
type input "a lâm"
type input "0986389957"
type input "hoang thanh"
type input "phí thu hô ngươi nhân trả"
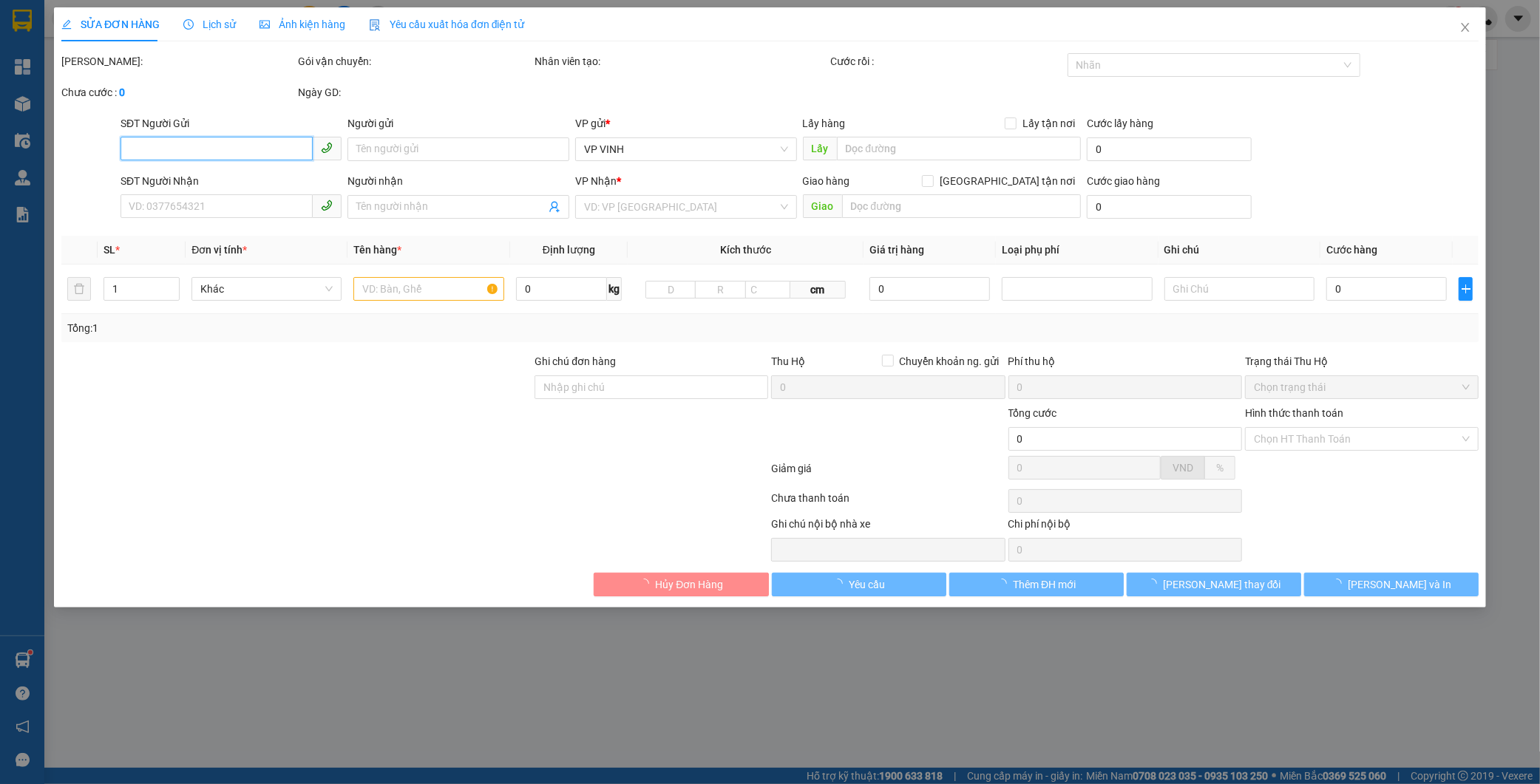
type input "7.400.000"
type input "45.000"
type input "200.000"
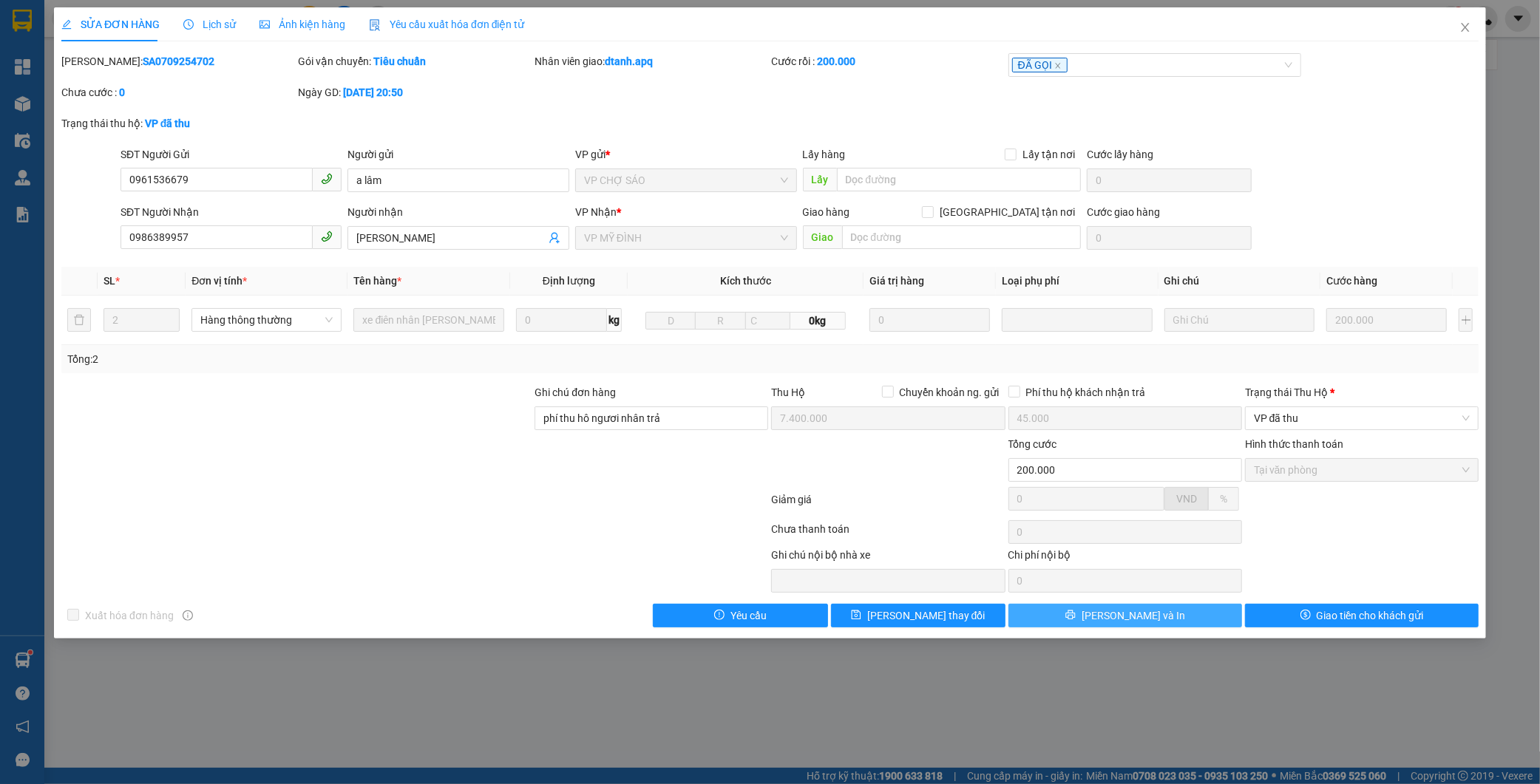
click at [1207, 621] on button "[PERSON_NAME] và In" at bounding box center [1125, 615] width 234 height 24
